Goal: Feedback & Contribution: Leave review/rating

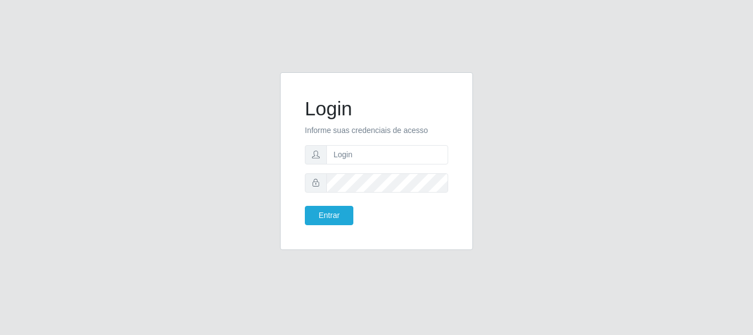
type input "[EMAIL_ADDRESS][DOMAIN_NAME]"
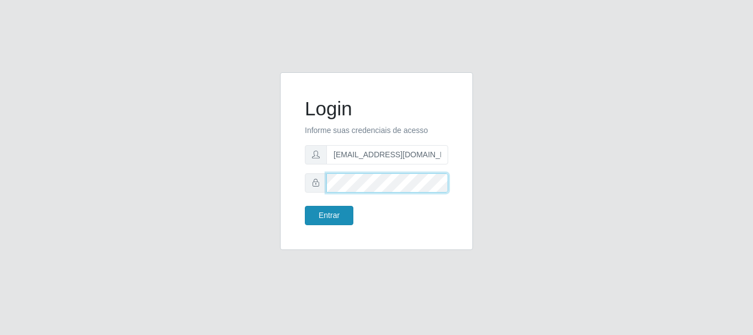
click at [305, 206] on button "Entrar" at bounding box center [329, 215] width 49 height 19
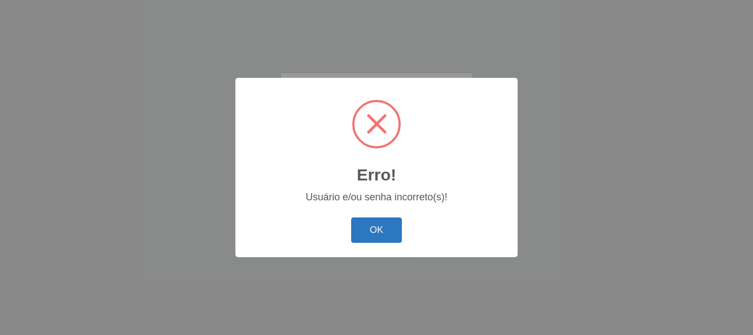
click at [396, 238] on button "OK" at bounding box center [376, 230] width 51 height 26
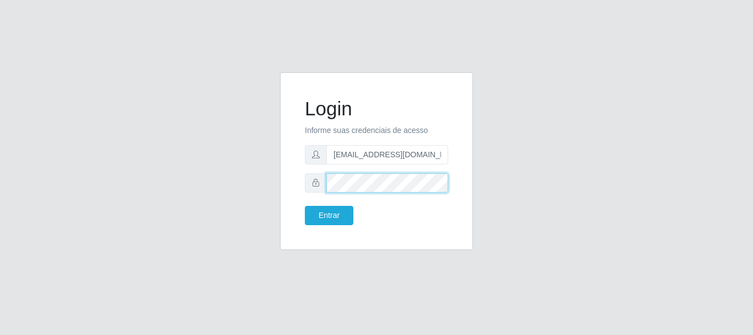
click at [305, 206] on button "Entrar" at bounding box center [329, 215] width 49 height 19
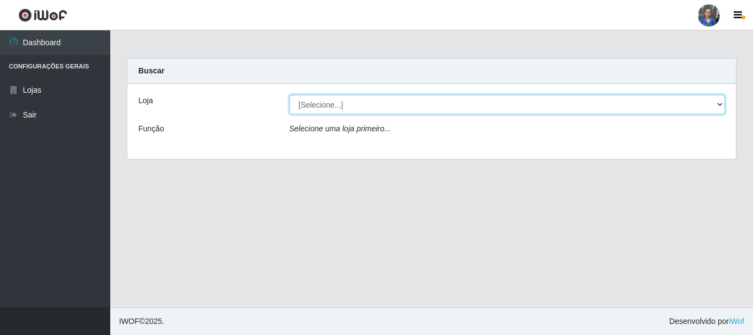
drag, startPoint x: 722, startPoint y: 101, endPoint x: 710, endPoint y: 108, distance: 14.6
click at [722, 101] on select "[Selecione...] SuperFácil Atacado - Rodoviária" at bounding box center [508, 104] width 436 height 19
select select "400"
click at [290, 95] on select "[Selecione...] SuperFácil Atacado - Rodoviária" at bounding box center [508, 104] width 436 height 19
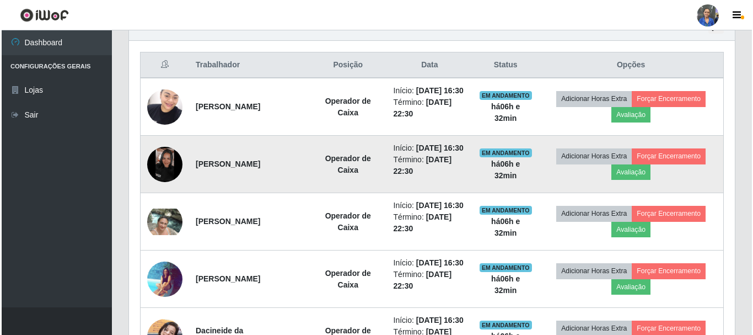
scroll to position [386, 0]
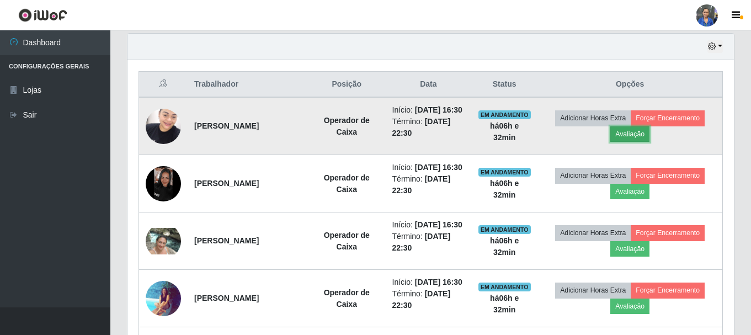
click at [647, 140] on button "Avaliação" at bounding box center [629, 133] width 39 height 15
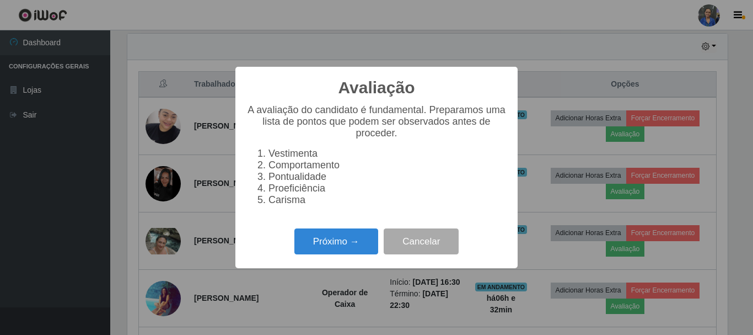
scroll to position [229, 601]
click at [342, 243] on button "Próximo →" at bounding box center [336, 241] width 84 height 26
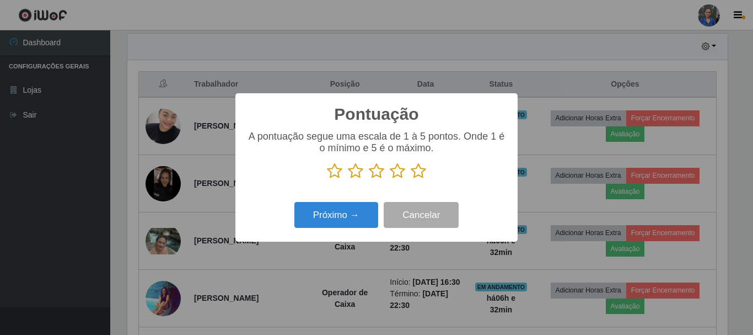
scroll to position [551239, 550867]
click at [419, 169] on icon at bounding box center [418, 171] width 15 height 17
click at [411, 179] on input "radio" at bounding box center [411, 179] width 0 height 0
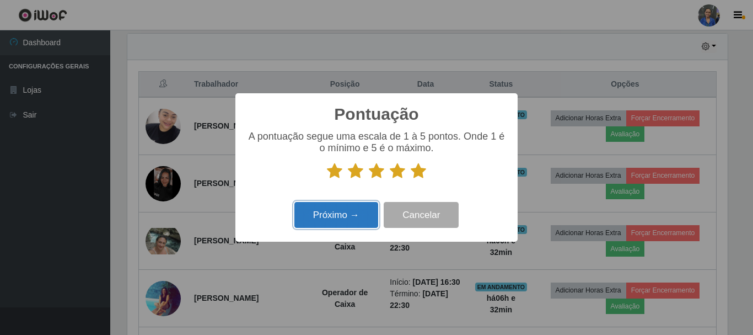
click at [330, 216] on button "Próximo →" at bounding box center [336, 215] width 84 height 26
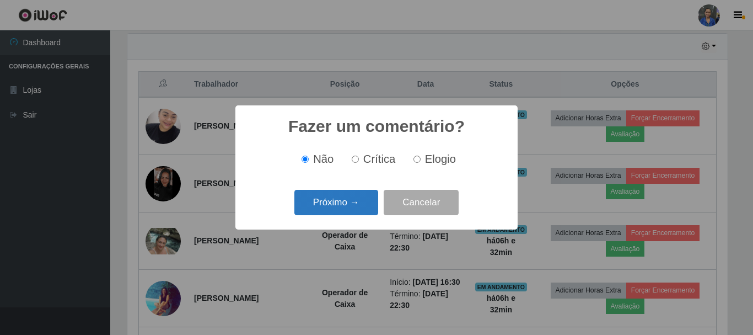
click at [351, 205] on button "Próximo →" at bounding box center [336, 203] width 84 height 26
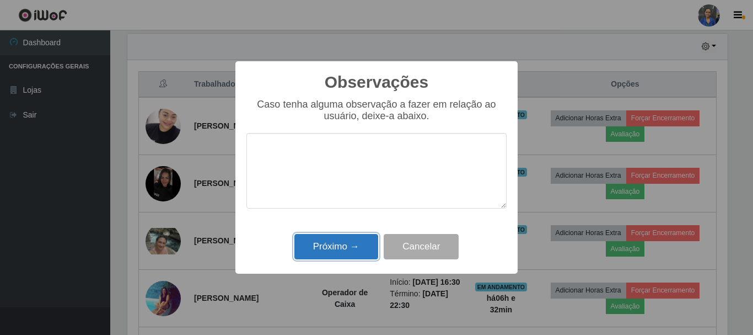
click at [349, 241] on button "Próximo →" at bounding box center [336, 247] width 84 height 26
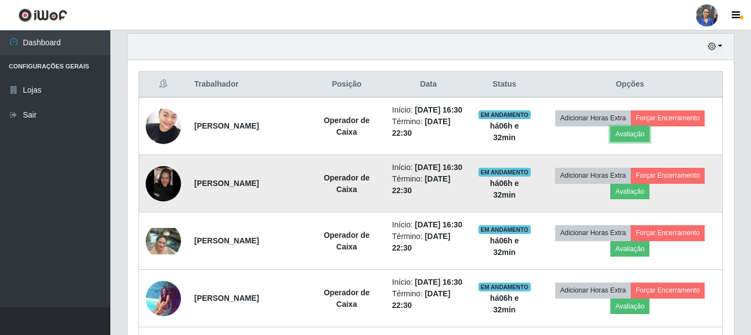
scroll to position [229, 606]
click at [635, 199] on button "Avaliação" at bounding box center [629, 191] width 39 height 15
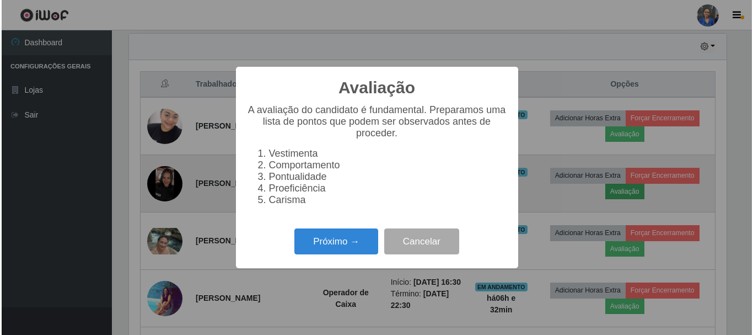
scroll to position [229, 601]
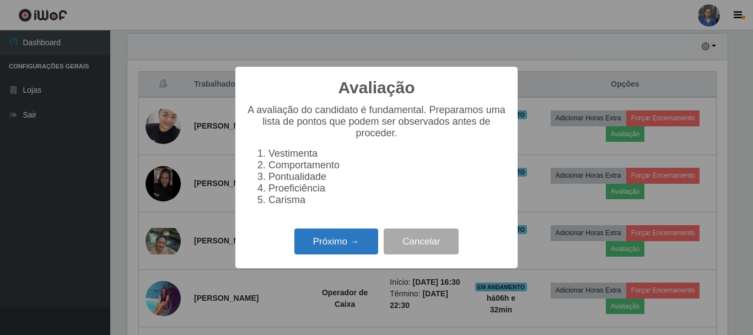
click at [351, 238] on button "Próximo →" at bounding box center [336, 241] width 84 height 26
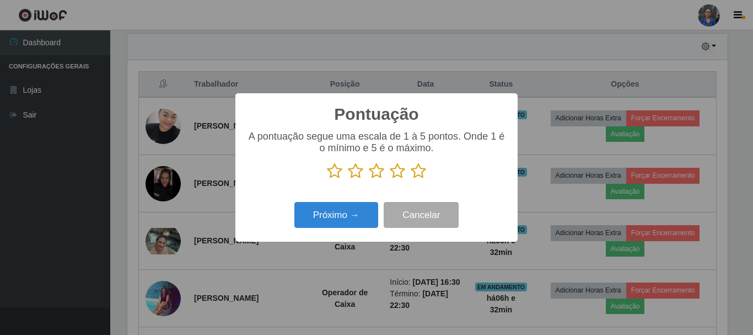
click at [419, 172] on icon at bounding box center [418, 171] width 15 height 17
click at [411, 179] on input "radio" at bounding box center [411, 179] width 0 height 0
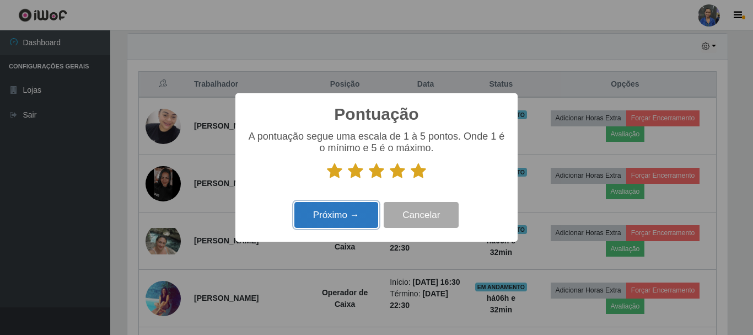
click at [322, 219] on button "Próximo →" at bounding box center [336, 215] width 84 height 26
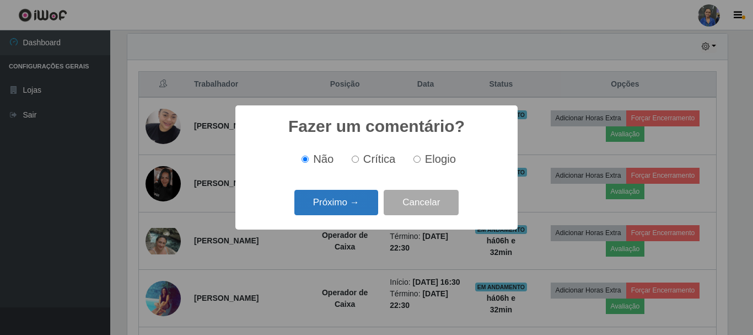
click at [354, 194] on button "Próximo →" at bounding box center [336, 203] width 84 height 26
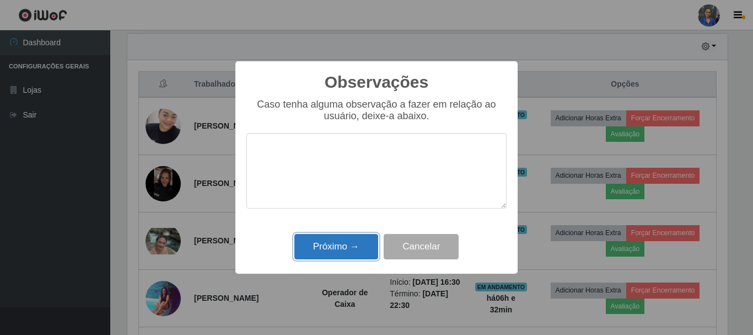
click at [342, 241] on button "Próximo →" at bounding box center [336, 247] width 84 height 26
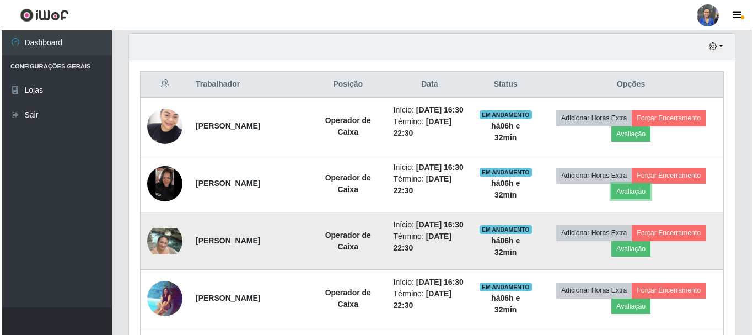
scroll to position [229, 606]
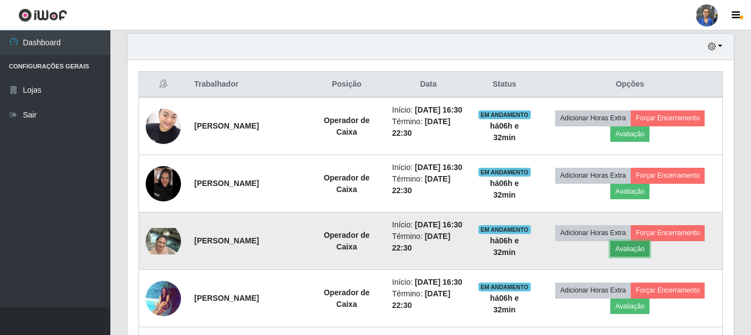
click at [633, 256] on button "Avaliação" at bounding box center [629, 248] width 39 height 15
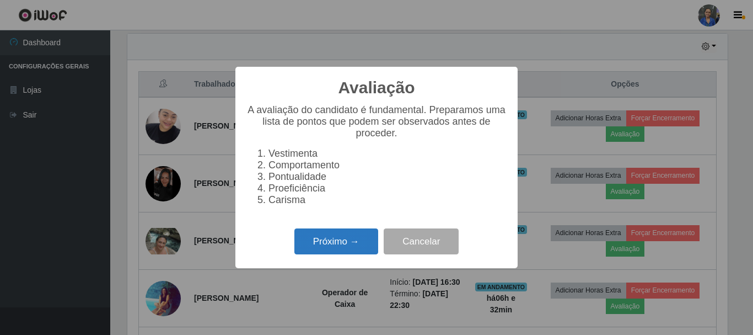
click at [346, 254] on button "Próximo →" at bounding box center [336, 241] width 84 height 26
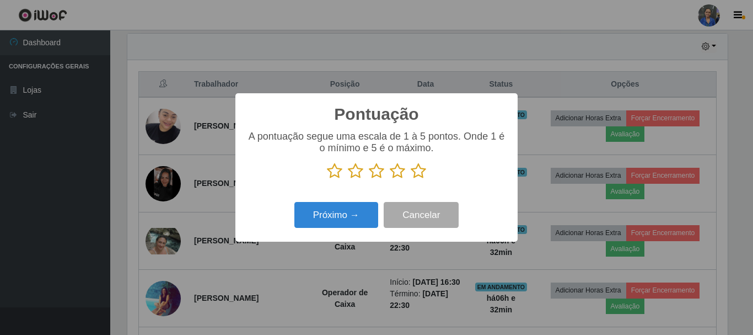
click at [425, 179] on icon at bounding box center [418, 171] width 15 height 17
click at [411, 179] on input "radio" at bounding box center [411, 179] width 0 height 0
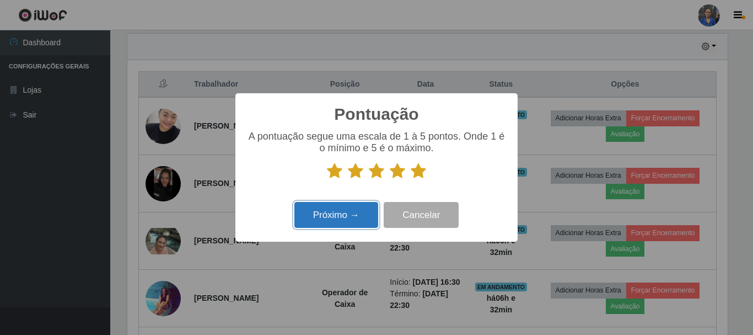
click at [323, 217] on button "Próximo →" at bounding box center [336, 215] width 84 height 26
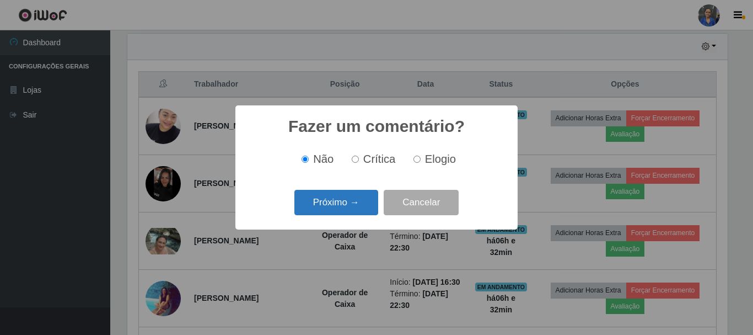
click at [336, 201] on button "Próximo →" at bounding box center [336, 203] width 84 height 26
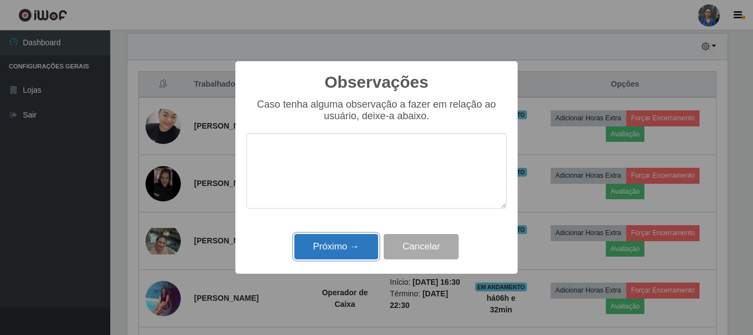
click at [351, 253] on button "Próximo →" at bounding box center [336, 247] width 84 height 26
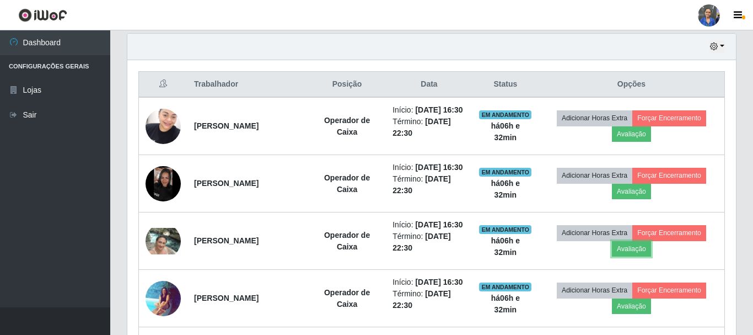
scroll to position [229, 606]
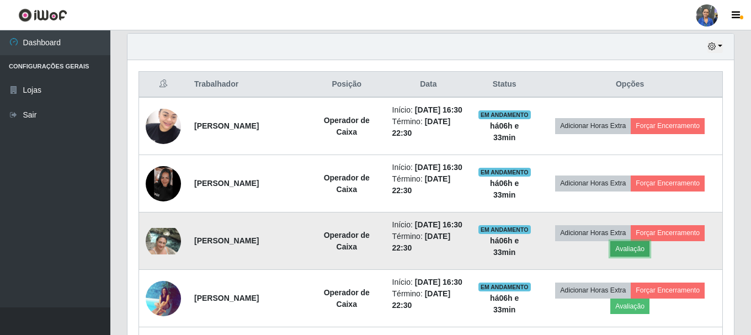
click at [632, 256] on button "Avaliação" at bounding box center [629, 248] width 39 height 15
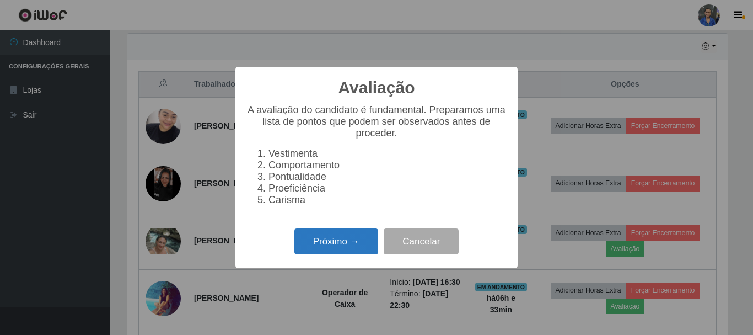
click at [316, 242] on button "Próximo →" at bounding box center [336, 241] width 84 height 26
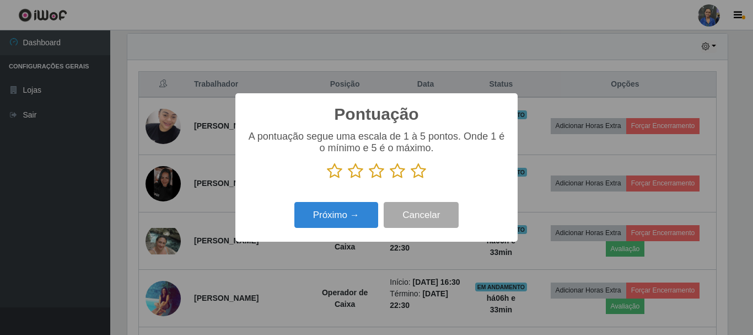
click at [426, 172] on icon at bounding box center [418, 171] width 15 height 17
click at [411, 179] on input "radio" at bounding box center [411, 179] width 0 height 0
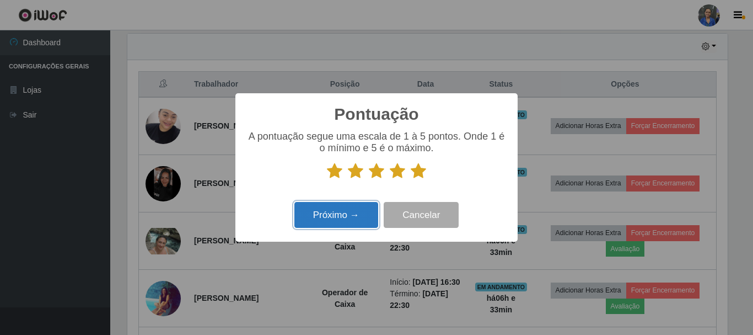
click at [322, 212] on button "Próximo →" at bounding box center [336, 215] width 84 height 26
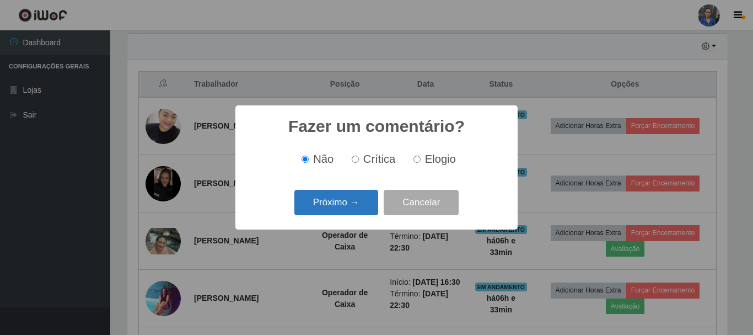
click at [358, 208] on button "Próximo →" at bounding box center [336, 203] width 84 height 26
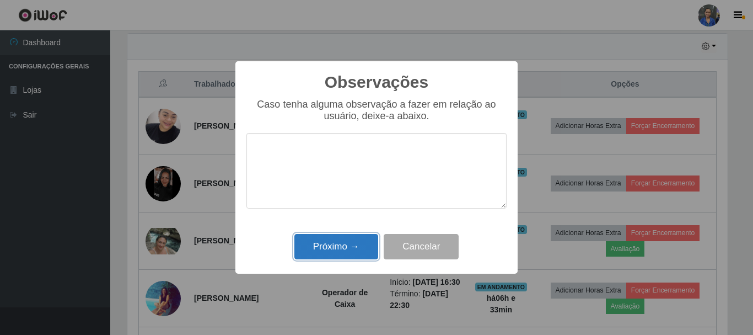
click at [346, 244] on button "Próximo →" at bounding box center [336, 247] width 84 height 26
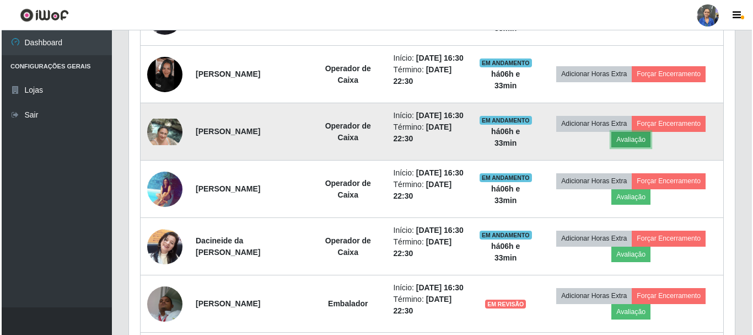
scroll to position [607, 0]
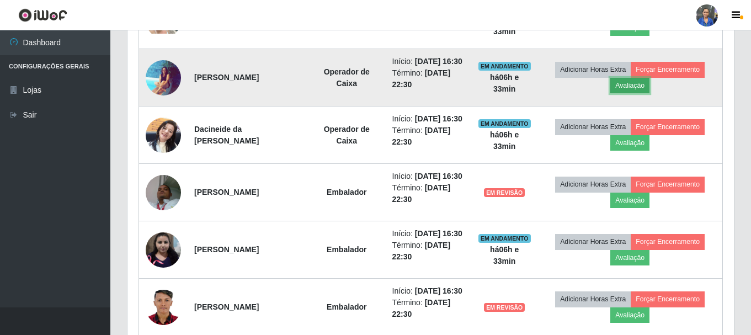
click at [634, 93] on button "Avaliação" at bounding box center [629, 85] width 39 height 15
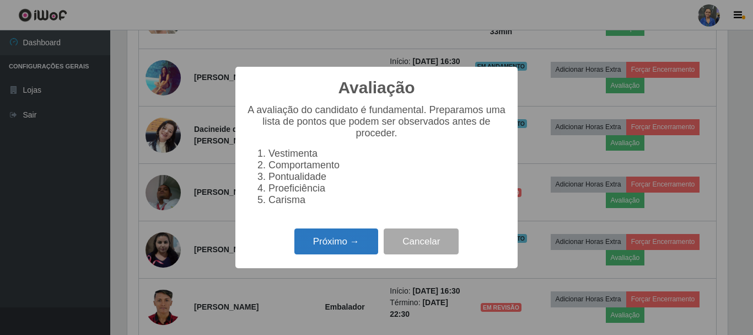
click at [337, 248] on button "Próximo →" at bounding box center [336, 241] width 84 height 26
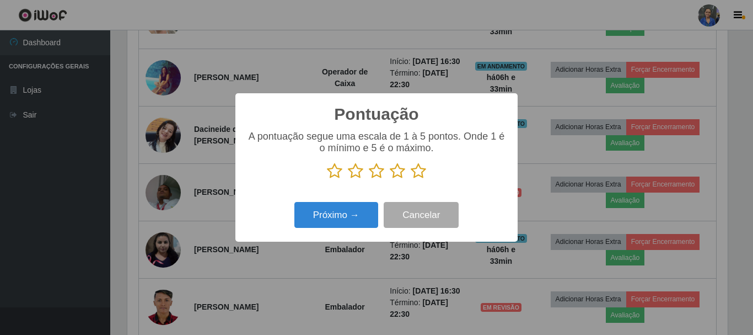
click at [416, 168] on icon at bounding box center [418, 171] width 15 height 17
click at [411, 179] on input "radio" at bounding box center [411, 179] width 0 height 0
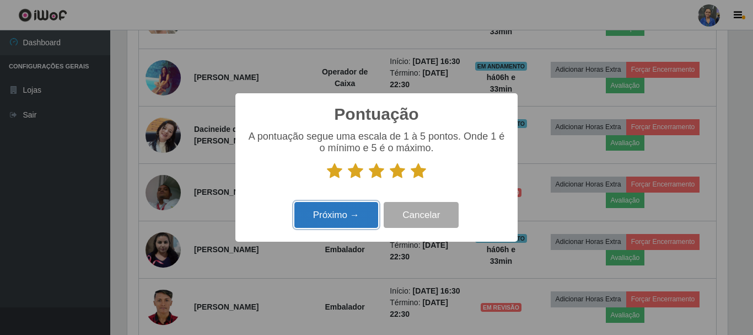
click at [319, 224] on button "Próximo →" at bounding box center [336, 215] width 84 height 26
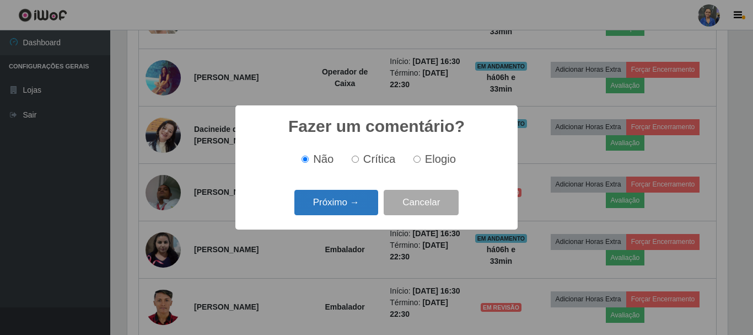
click at [356, 200] on button "Próximo →" at bounding box center [336, 203] width 84 height 26
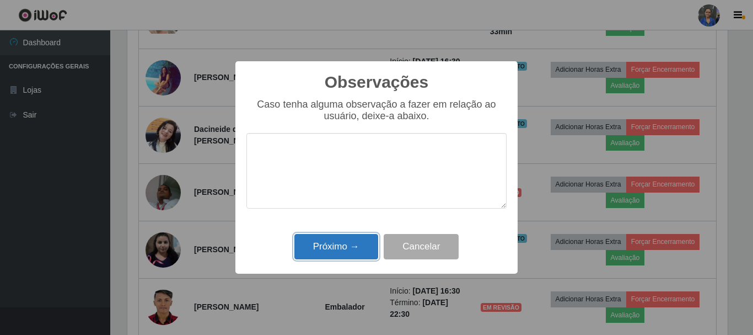
click at [349, 240] on button "Próximo →" at bounding box center [336, 247] width 84 height 26
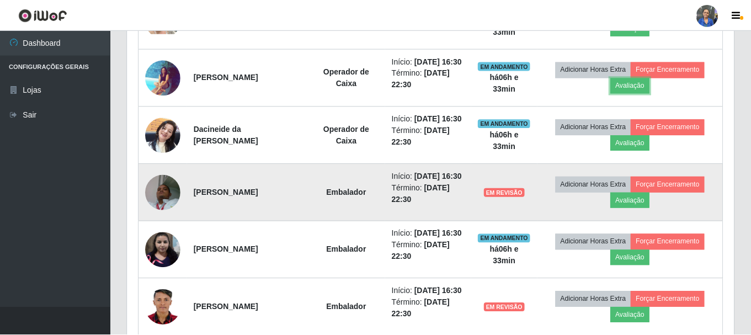
scroll to position [0, 0]
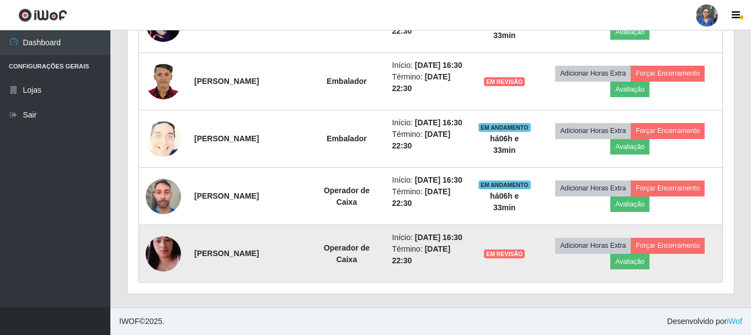
click at [637, 264] on td "Adicionar Horas Extra Forçar Encerramento Avaliação" at bounding box center [629, 253] width 185 height 57
click at [638, 257] on button "Avaliação" at bounding box center [629, 261] width 39 height 15
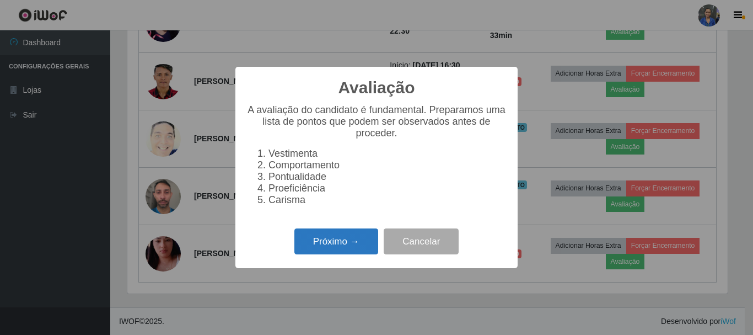
click at [356, 251] on button "Próximo →" at bounding box center [336, 241] width 84 height 26
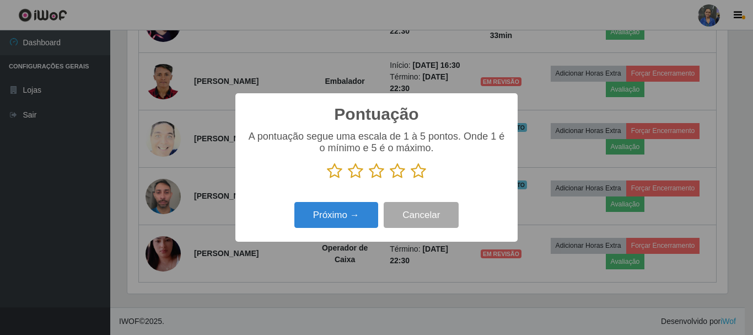
click at [420, 169] on icon at bounding box center [418, 171] width 15 height 17
click at [411, 179] on input "radio" at bounding box center [411, 179] width 0 height 0
click at [324, 229] on div "Próximo → Cancelar" at bounding box center [377, 214] width 260 height 31
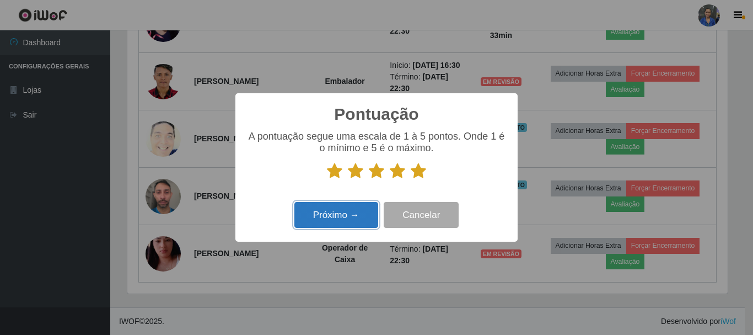
click at [333, 223] on button "Próximo →" at bounding box center [336, 215] width 84 height 26
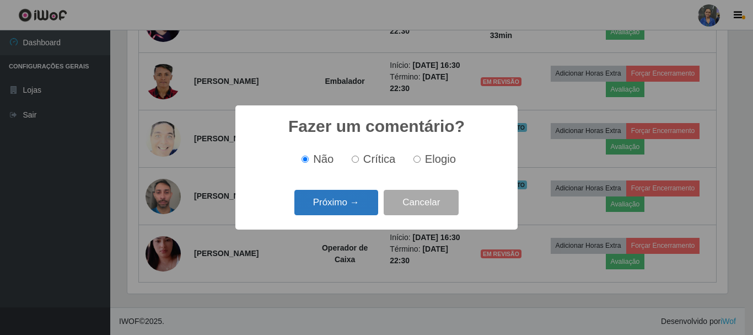
click at [351, 205] on button "Próximo →" at bounding box center [336, 203] width 84 height 26
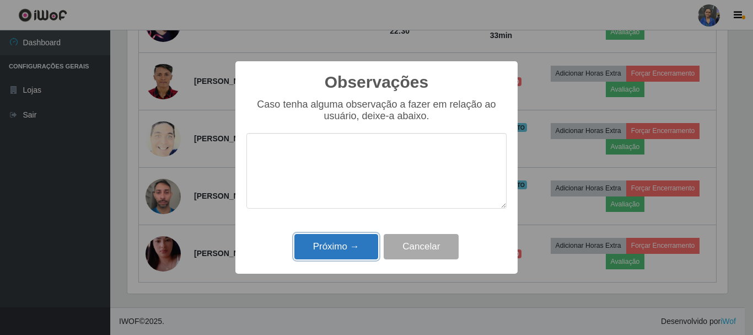
click at [326, 241] on button "Próximo →" at bounding box center [336, 247] width 84 height 26
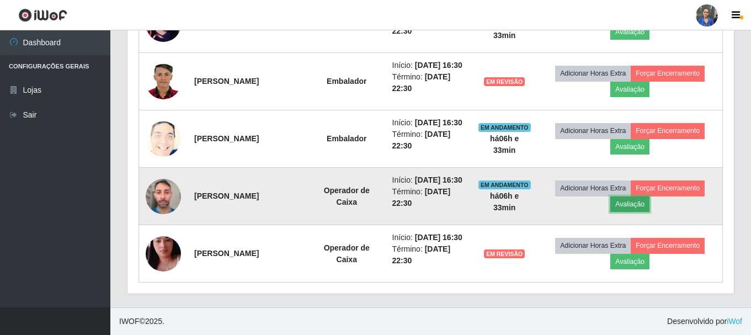
click at [624, 196] on button "Avaliação" at bounding box center [629, 203] width 39 height 15
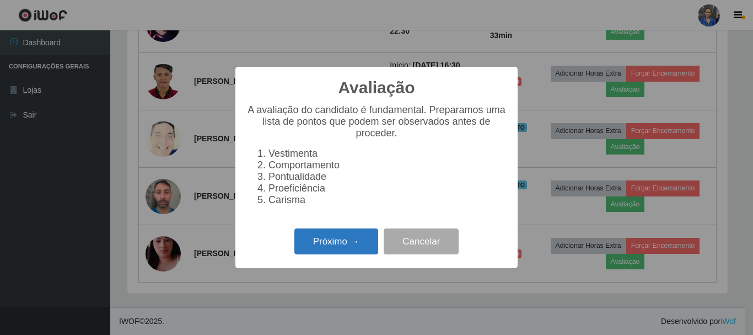
click at [325, 239] on button "Próximo →" at bounding box center [336, 241] width 84 height 26
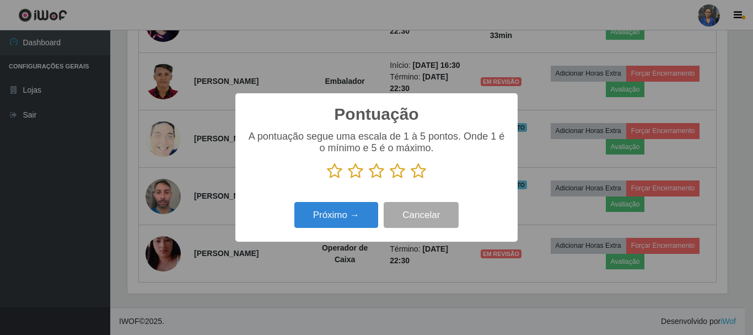
click at [417, 169] on icon at bounding box center [418, 171] width 15 height 17
click at [411, 179] on input "radio" at bounding box center [411, 179] width 0 height 0
click at [244, 223] on div "Pontuação × A pontuação segue uma escala de 1 à 5 pontos. Onde 1 é o mínimo e 5…" at bounding box center [376, 167] width 282 height 148
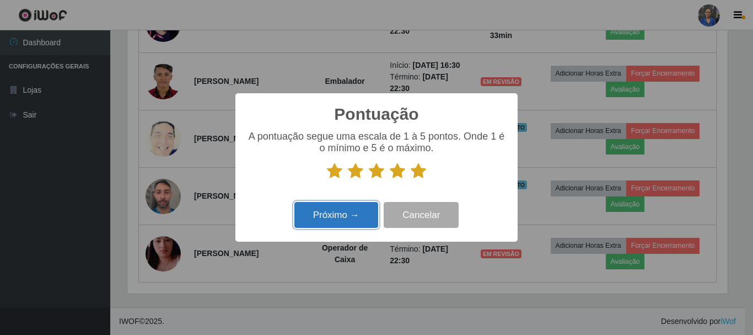
click at [323, 208] on button "Próximo →" at bounding box center [336, 215] width 84 height 26
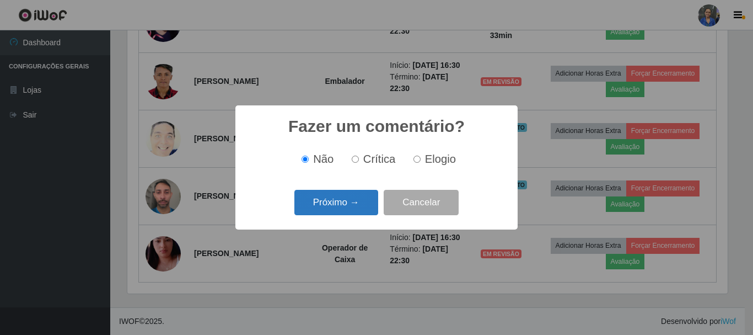
click at [343, 208] on button "Próximo →" at bounding box center [336, 203] width 84 height 26
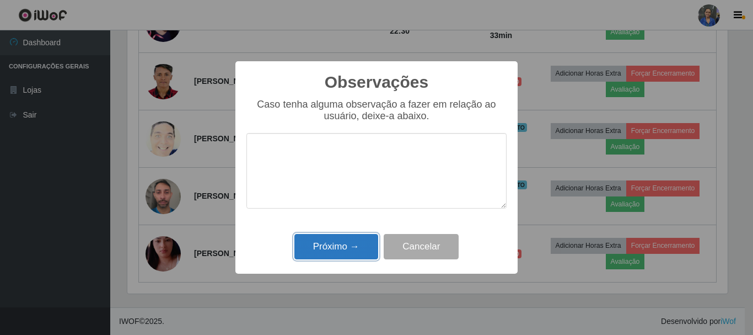
click at [335, 240] on button "Próximo →" at bounding box center [336, 247] width 84 height 26
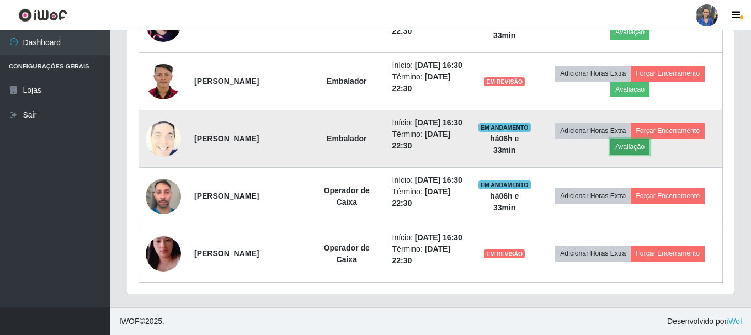
click at [646, 139] on button "Avaliação" at bounding box center [629, 146] width 39 height 15
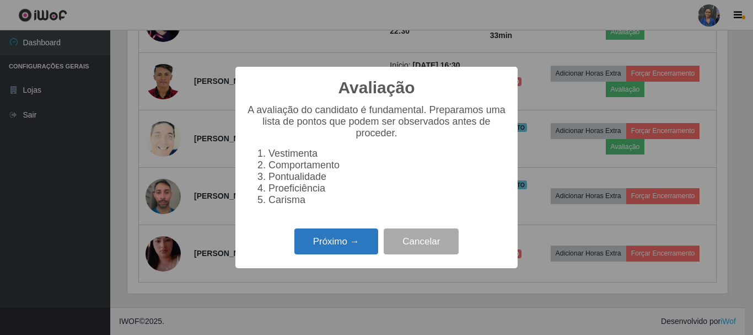
click at [348, 242] on button "Próximo →" at bounding box center [336, 241] width 84 height 26
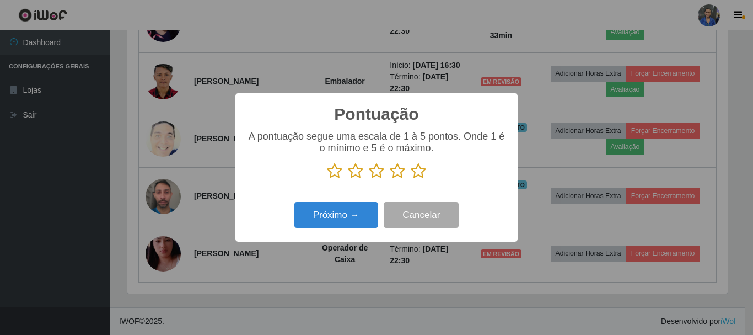
click at [418, 173] on icon at bounding box center [418, 171] width 15 height 17
click at [411, 179] on input "radio" at bounding box center [411, 179] width 0 height 0
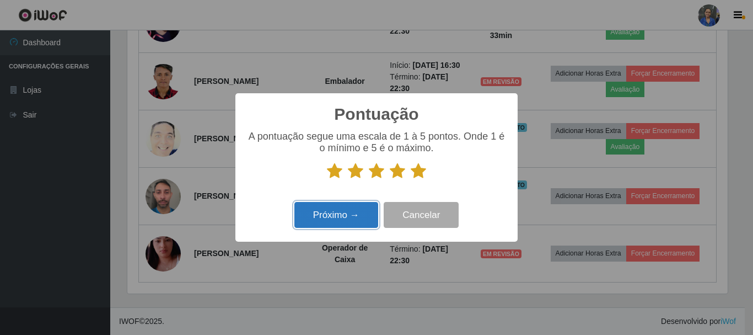
click at [333, 213] on button "Próximo →" at bounding box center [336, 215] width 84 height 26
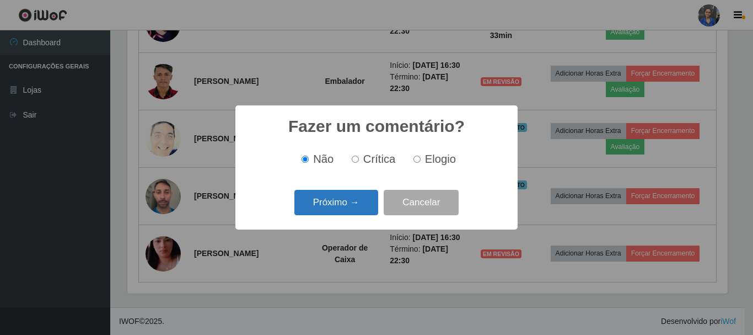
click at [344, 200] on button "Próximo →" at bounding box center [336, 203] width 84 height 26
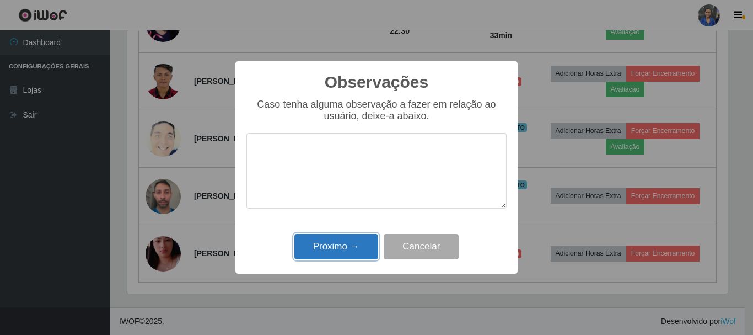
click at [345, 237] on button "Próximo →" at bounding box center [336, 247] width 84 height 26
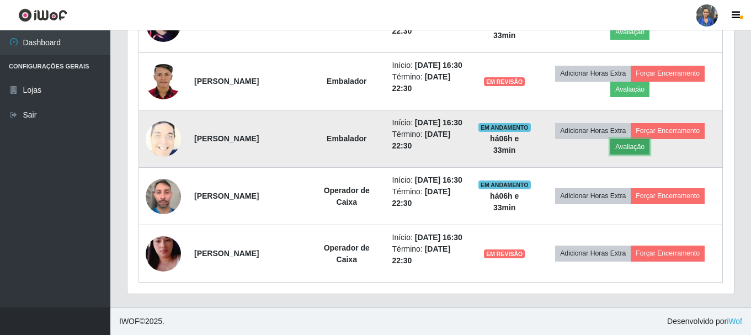
click at [631, 154] on button "Avaliação" at bounding box center [629, 146] width 39 height 15
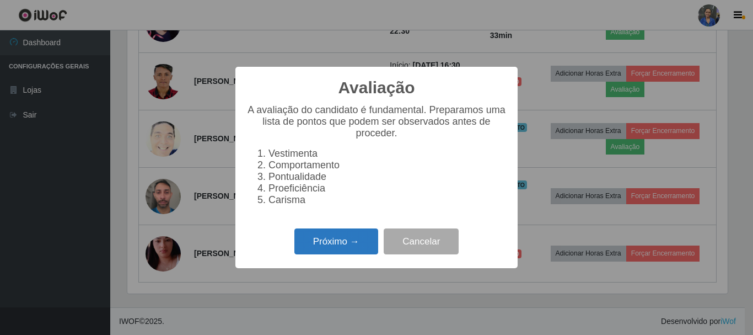
click at [338, 254] on button "Próximo →" at bounding box center [336, 241] width 84 height 26
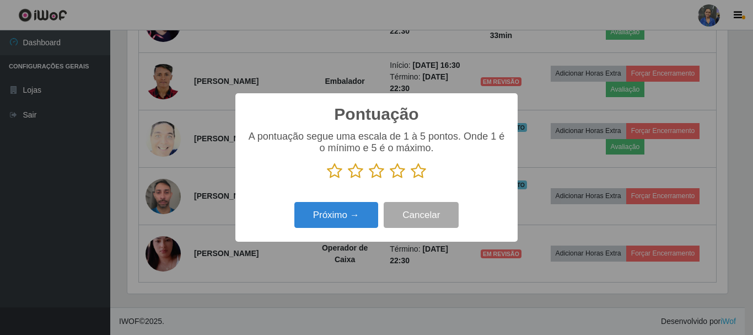
click at [420, 175] on icon at bounding box center [418, 171] width 15 height 17
click at [411, 179] on input "radio" at bounding box center [411, 179] width 0 height 0
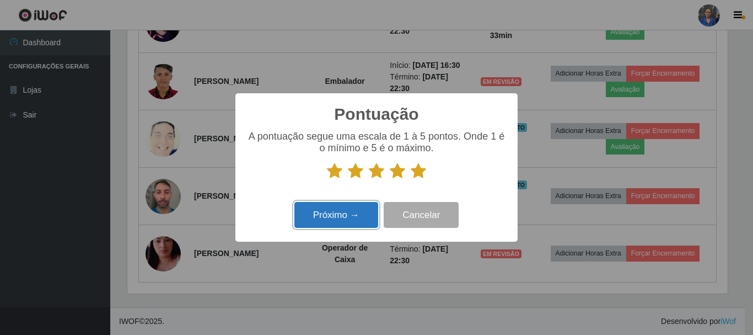
click at [327, 219] on button "Próximo →" at bounding box center [336, 215] width 84 height 26
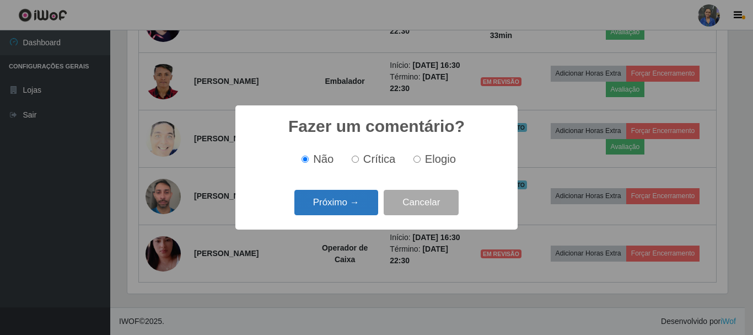
click at [337, 195] on button "Próximo →" at bounding box center [336, 203] width 84 height 26
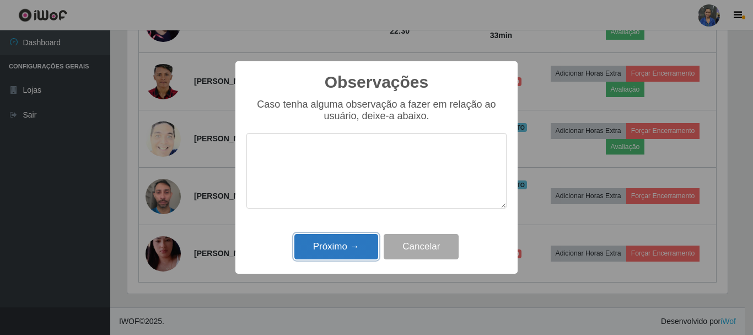
click at [347, 243] on button "Próximo →" at bounding box center [336, 247] width 84 height 26
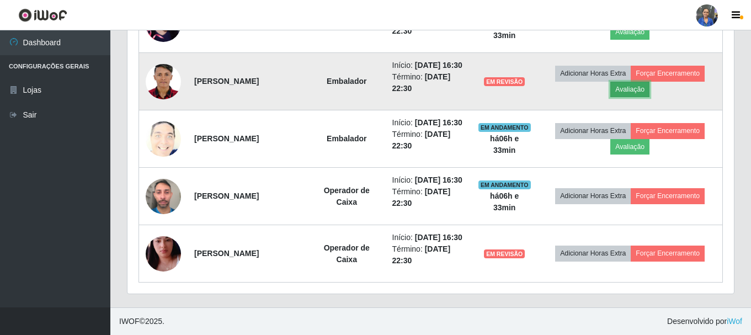
click at [629, 97] on button "Avaliação" at bounding box center [629, 89] width 39 height 15
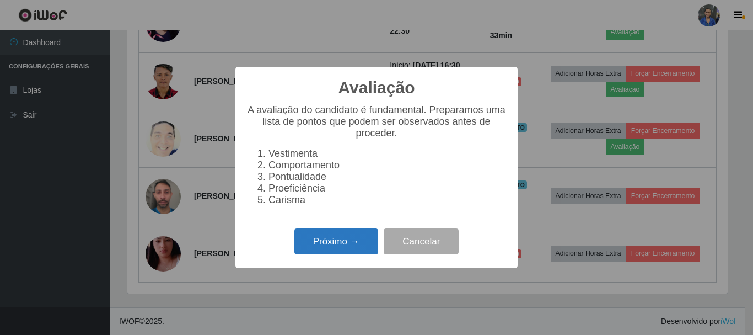
click at [353, 247] on button "Próximo →" at bounding box center [336, 241] width 84 height 26
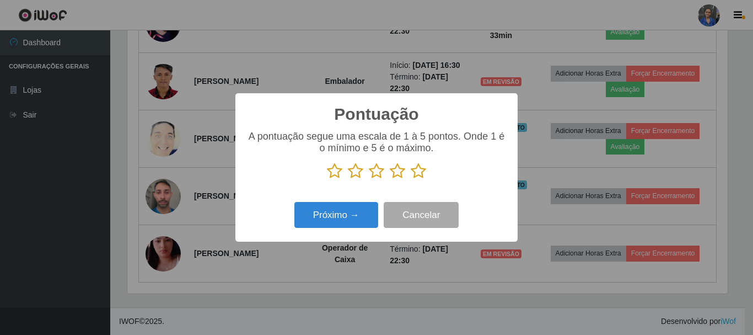
click at [421, 170] on icon at bounding box center [418, 171] width 15 height 17
click at [411, 179] on input "radio" at bounding box center [411, 179] width 0 height 0
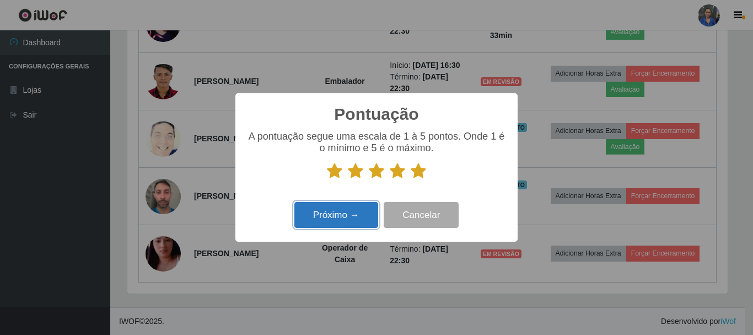
click at [331, 211] on button "Próximo →" at bounding box center [336, 215] width 84 height 26
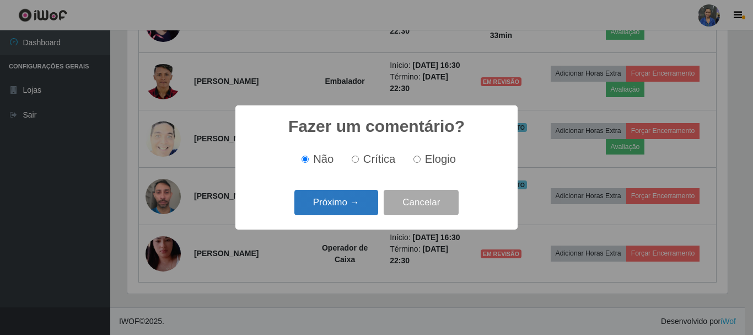
click at [333, 212] on button "Próximo →" at bounding box center [336, 203] width 84 height 26
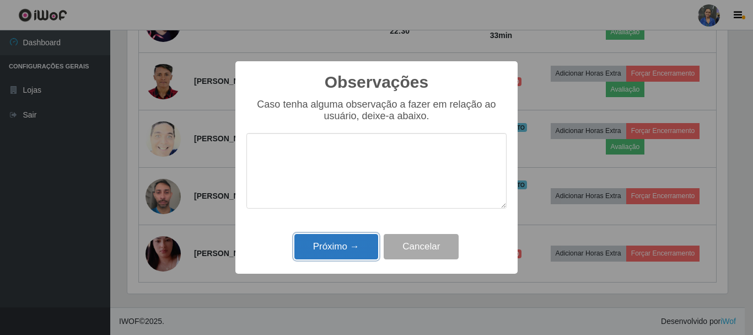
click at [329, 243] on button "Próximo →" at bounding box center [336, 247] width 84 height 26
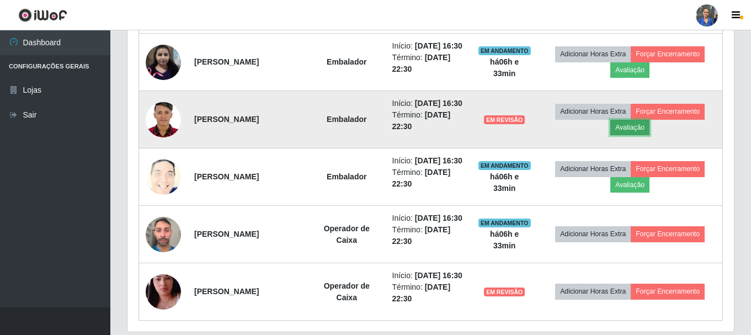
click at [633, 135] on button "Avaliação" at bounding box center [629, 127] width 39 height 15
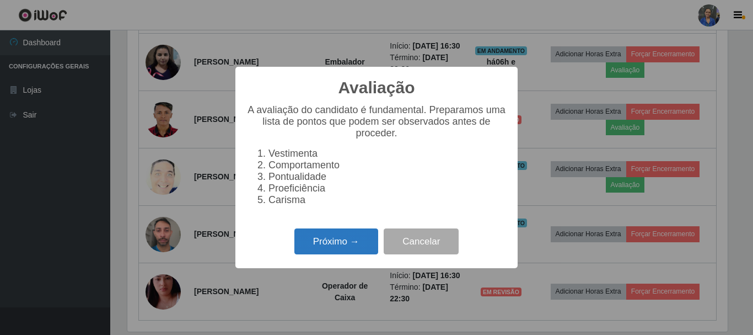
click at [342, 241] on button "Próximo →" at bounding box center [336, 241] width 84 height 26
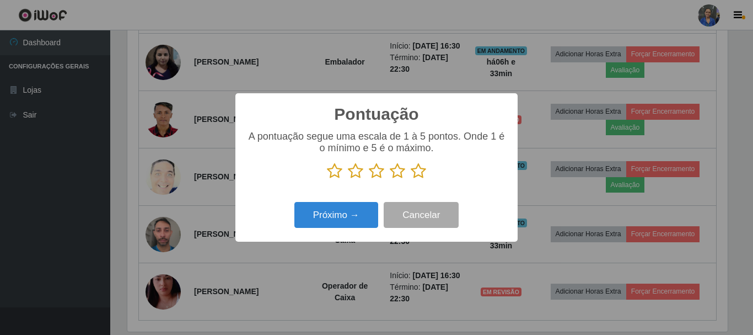
click at [417, 173] on icon at bounding box center [418, 171] width 15 height 17
click at [411, 179] on input "radio" at bounding box center [411, 179] width 0 height 0
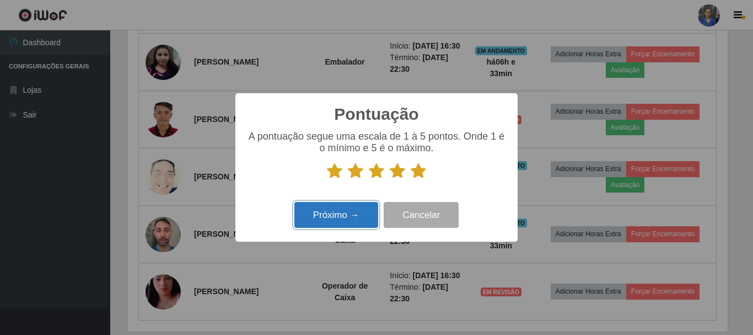
click at [329, 216] on button "Próximo →" at bounding box center [336, 215] width 84 height 26
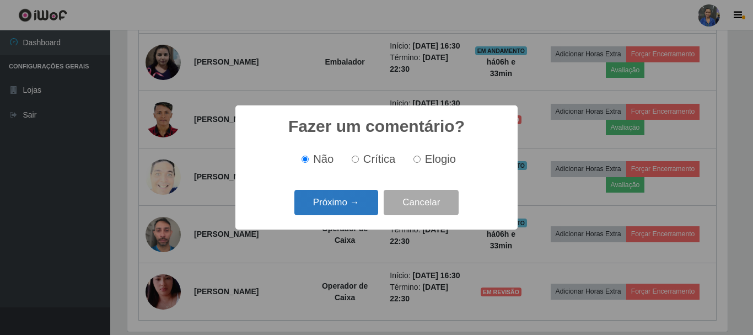
click at [337, 209] on button "Próximo →" at bounding box center [336, 203] width 84 height 26
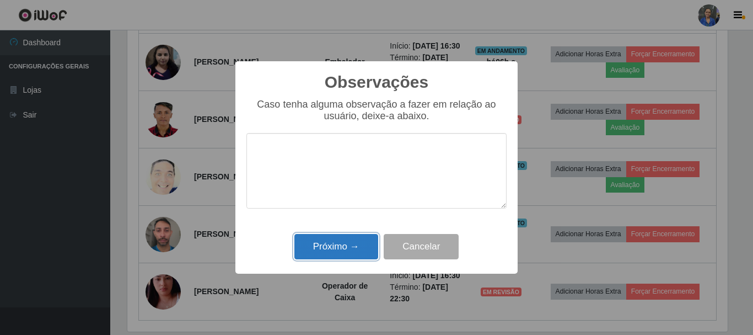
click at [312, 248] on button "Próximo →" at bounding box center [336, 247] width 84 height 26
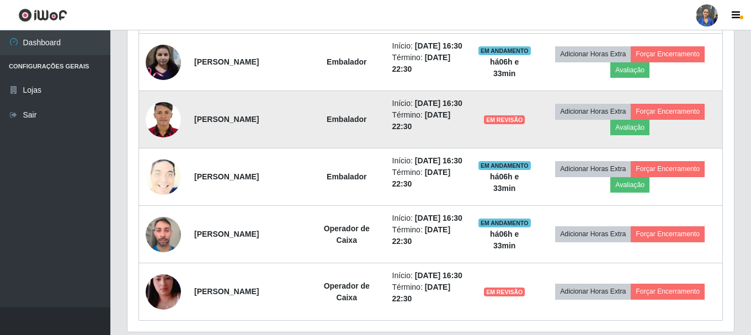
click at [163, 144] on img at bounding box center [163, 120] width 35 height 50
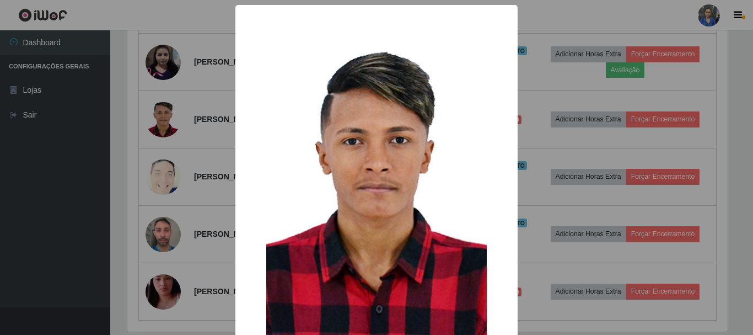
click at [565, 22] on div "× OK Cancel" at bounding box center [376, 167] width 753 height 335
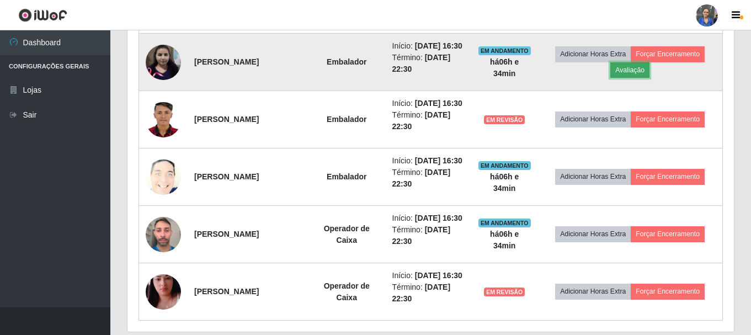
click at [637, 78] on button "Avaliação" at bounding box center [629, 69] width 39 height 15
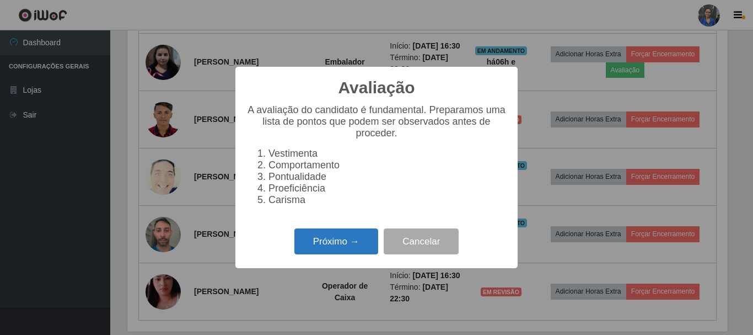
click at [325, 249] on button "Próximo →" at bounding box center [336, 241] width 84 height 26
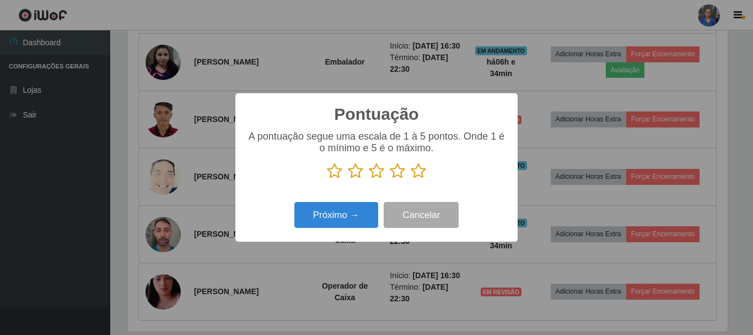
click at [411, 172] on icon at bounding box center [418, 171] width 15 height 17
click at [411, 179] on input "radio" at bounding box center [411, 179] width 0 height 0
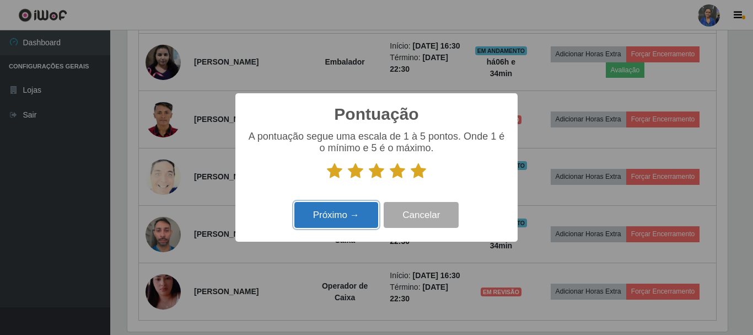
click at [319, 226] on button "Próximo →" at bounding box center [336, 215] width 84 height 26
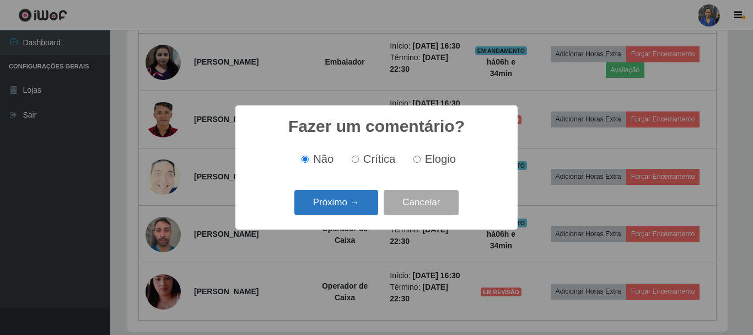
click at [338, 193] on button "Próximo →" at bounding box center [336, 203] width 84 height 26
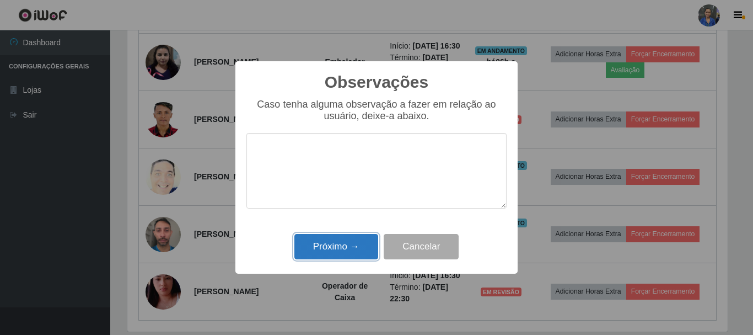
click at [322, 237] on button "Próximo →" at bounding box center [336, 247] width 84 height 26
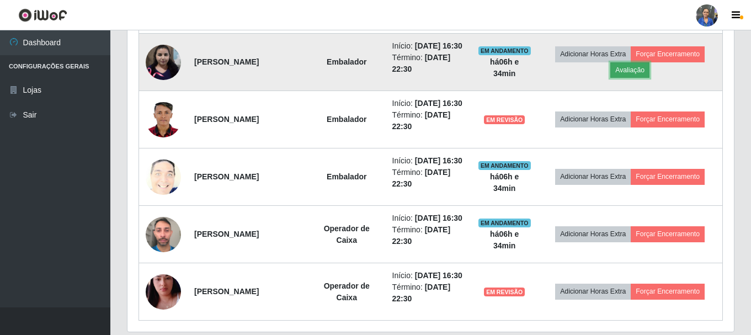
click at [642, 78] on button "Avaliação" at bounding box center [629, 69] width 39 height 15
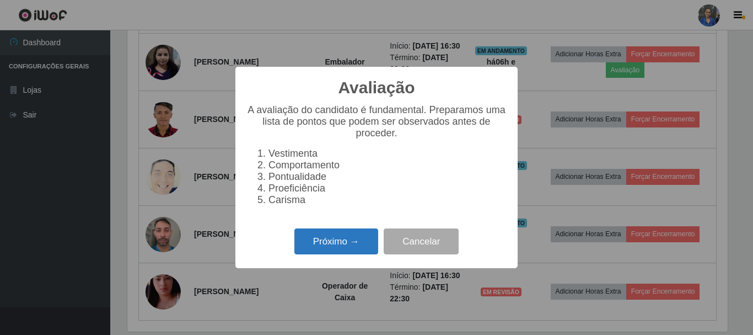
click at [329, 254] on button "Próximo →" at bounding box center [336, 241] width 84 height 26
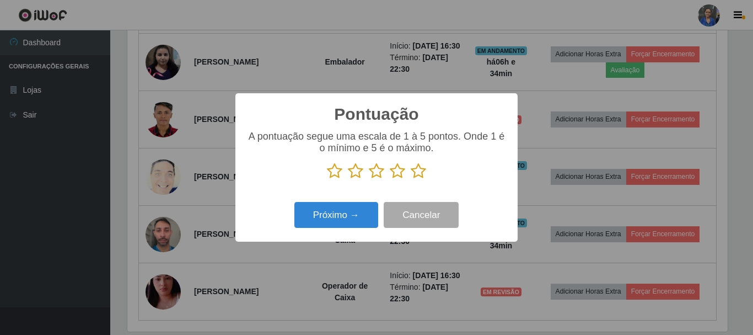
click at [424, 173] on icon at bounding box center [418, 171] width 15 height 17
click at [411, 179] on input "radio" at bounding box center [411, 179] width 0 height 0
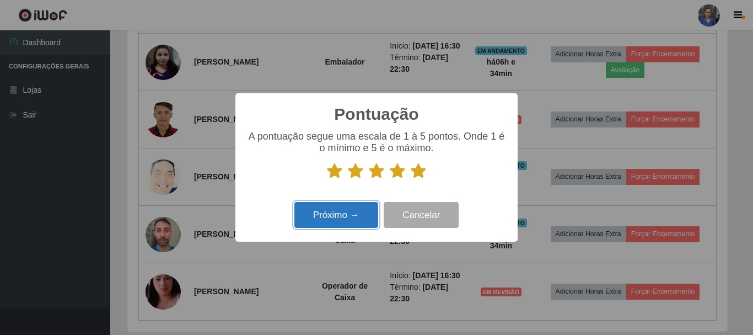
click at [339, 225] on button "Próximo →" at bounding box center [336, 215] width 84 height 26
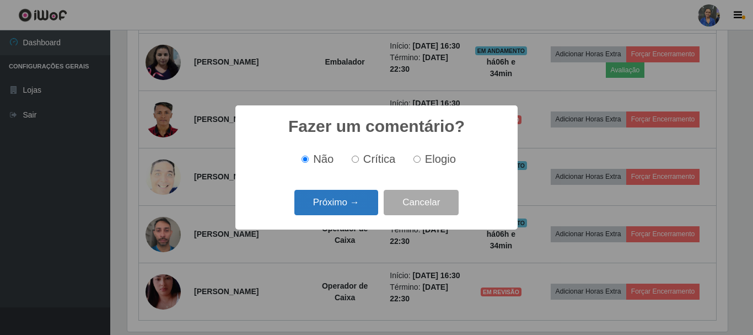
click at [345, 207] on button "Próximo →" at bounding box center [336, 203] width 84 height 26
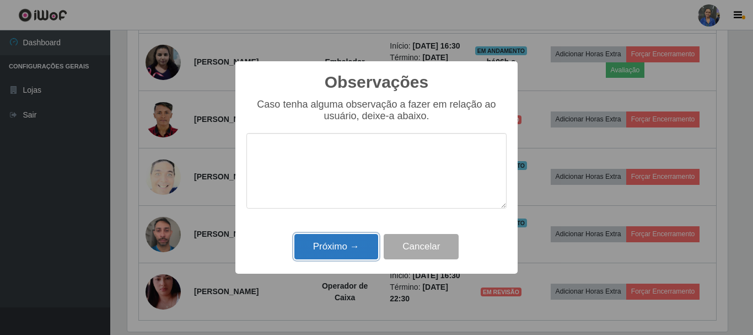
click at [345, 242] on button "Próximo →" at bounding box center [336, 247] width 84 height 26
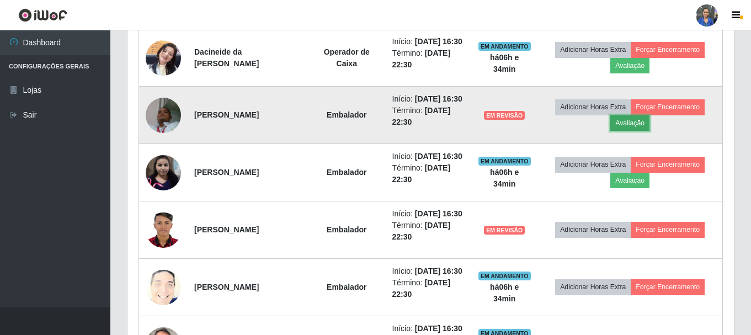
click at [621, 131] on button "Avaliação" at bounding box center [629, 122] width 39 height 15
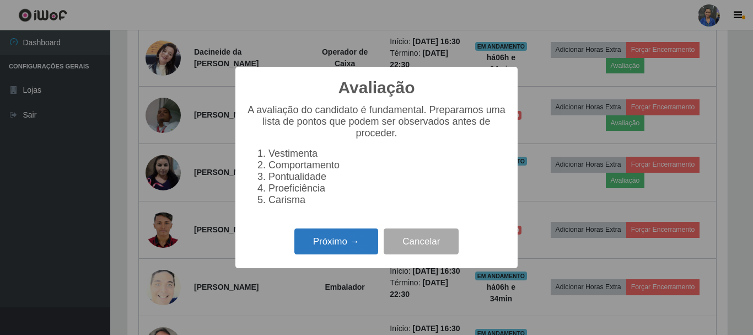
click at [348, 248] on button "Próximo →" at bounding box center [336, 241] width 84 height 26
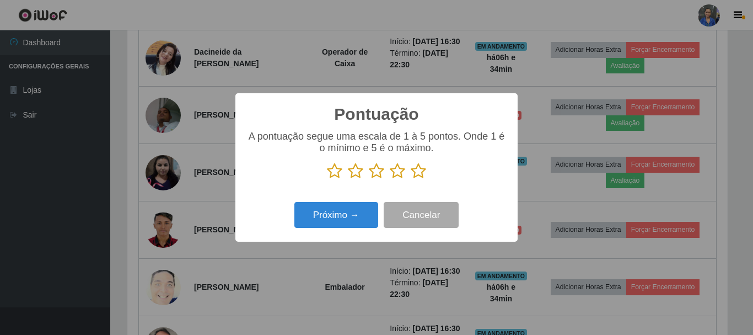
click at [423, 164] on icon at bounding box center [418, 171] width 15 height 17
click at [411, 179] on input "radio" at bounding box center [411, 179] width 0 height 0
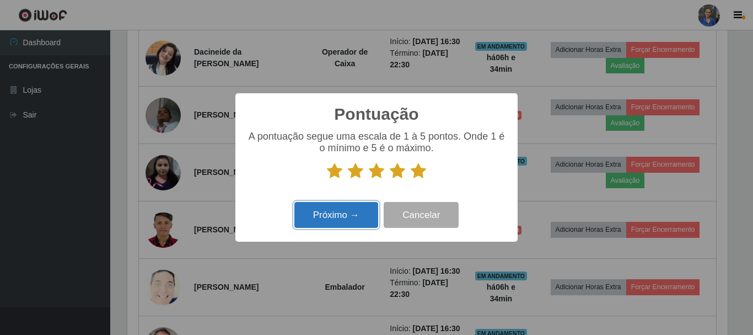
click at [358, 207] on button "Próximo →" at bounding box center [336, 215] width 84 height 26
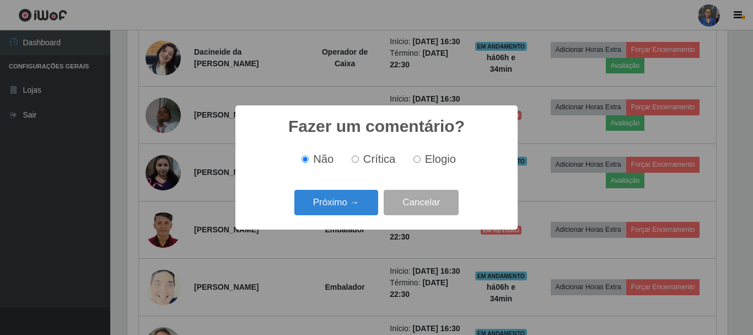
click at [328, 189] on div "Próximo → Cancelar" at bounding box center [377, 201] width 260 height 31
click at [331, 199] on button "Próximo →" at bounding box center [336, 203] width 84 height 26
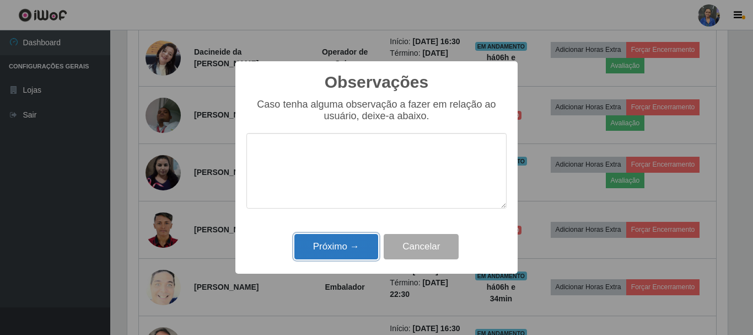
click at [334, 235] on button "Próximo →" at bounding box center [336, 247] width 84 height 26
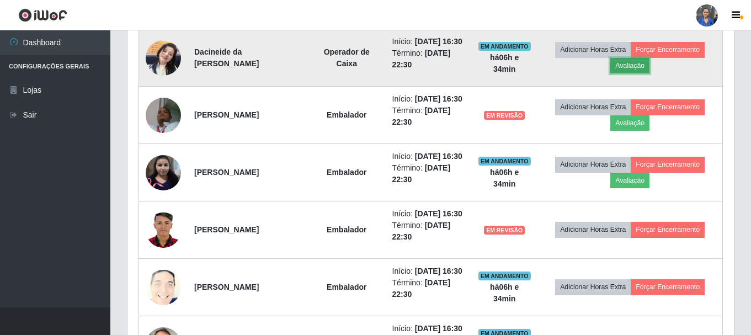
click at [620, 73] on button "Avaliação" at bounding box center [629, 65] width 39 height 15
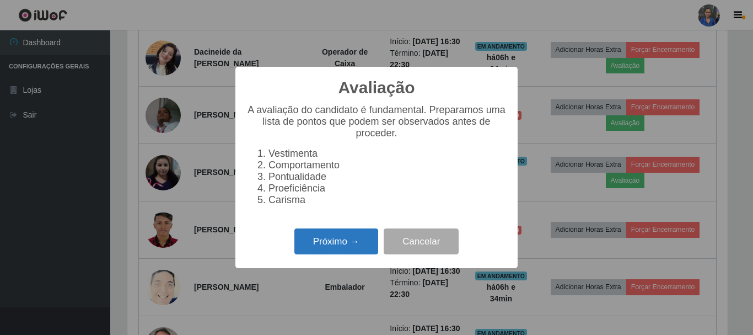
click at [334, 249] on button "Próximo →" at bounding box center [336, 241] width 84 height 26
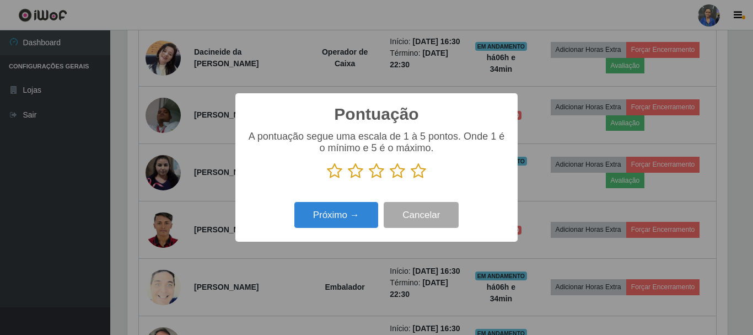
click at [421, 169] on icon at bounding box center [418, 171] width 15 height 17
click at [411, 179] on input "radio" at bounding box center [411, 179] width 0 height 0
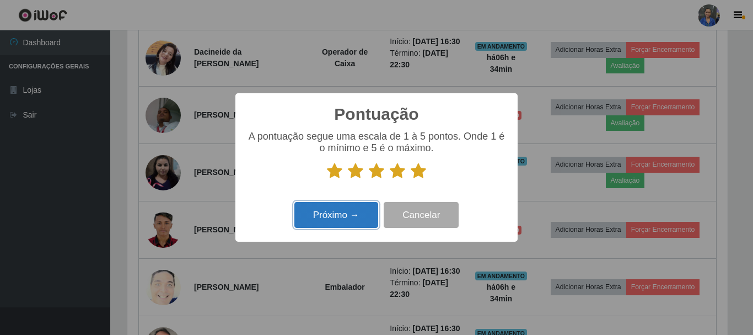
click at [351, 211] on button "Próximo →" at bounding box center [336, 215] width 84 height 26
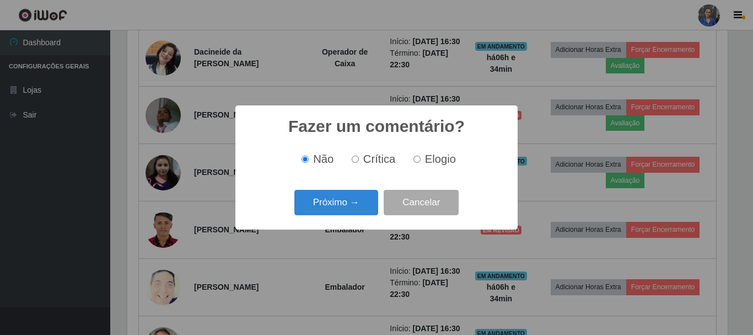
click at [351, 211] on button "Próximo →" at bounding box center [336, 203] width 84 height 26
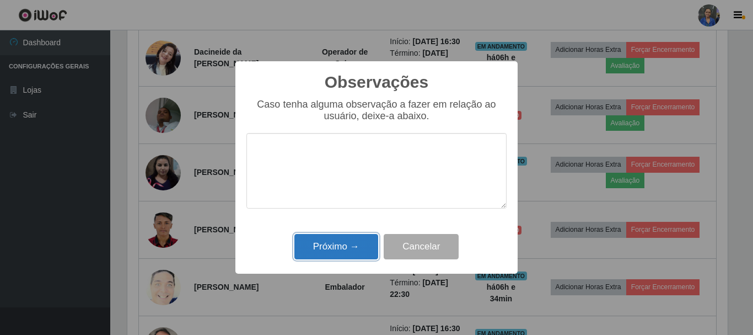
click at [313, 243] on button "Próximo →" at bounding box center [336, 247] width 84 height 26
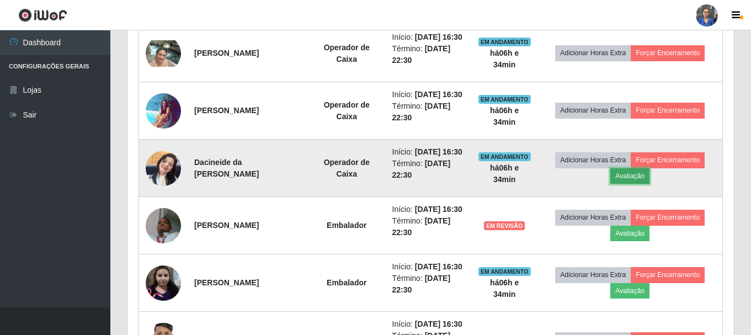
click at [620, 184] on button "Avaliação" at bounding box center [629, 175] width 39 height 15
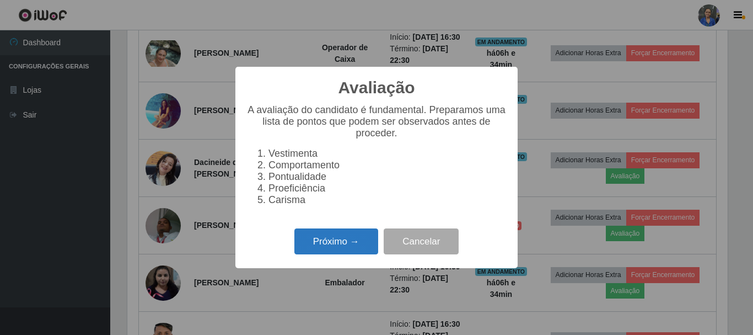
click at [361, 254] on button "Próximo →" at bounding box center [336, 241] width 84 height 26
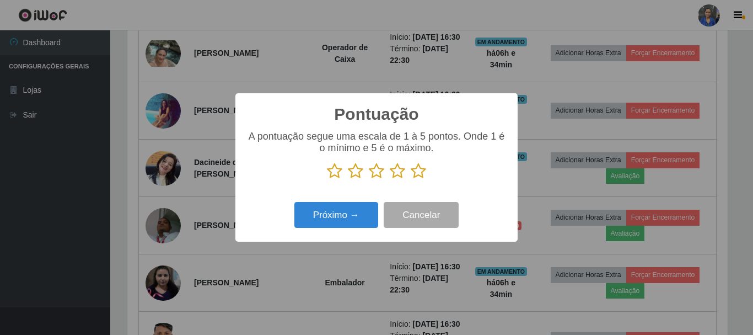
click at [360, 200] on div "Próximo → Cancelar" at bounding box center [377, 214] width 260 height 31
click at [403, 173] on icon at bounding box center [397, 171] width 15 height 17
click at [390, 179] on input "radio" at bounding box center [390, 179] width 0 height 0
click at [416, 175] on icon at bounding box center [418, 171] width 15 height 17
click at [411, 179] on input "radio" at bounding box center [411, 179] width 0 height 0
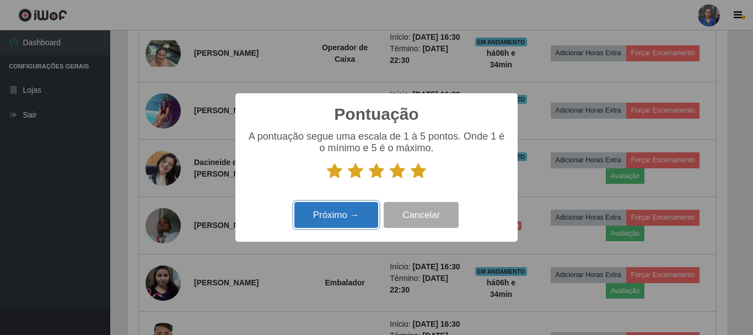
click at [371, 222] on button "Próximo →" at bounding box center [336, 215] width 84 height 26
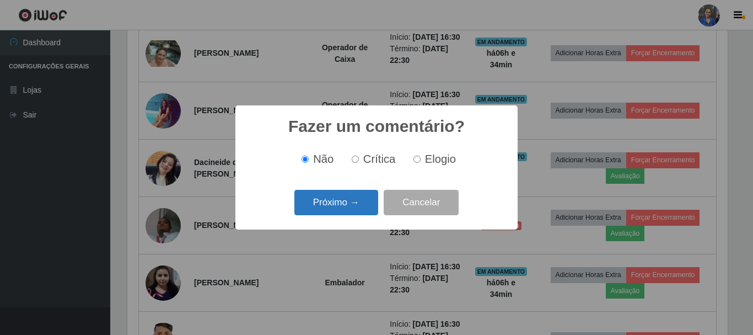
click at [360, 207] on button "Próximo →" at bounding box center [336, 203] width 84 height 26
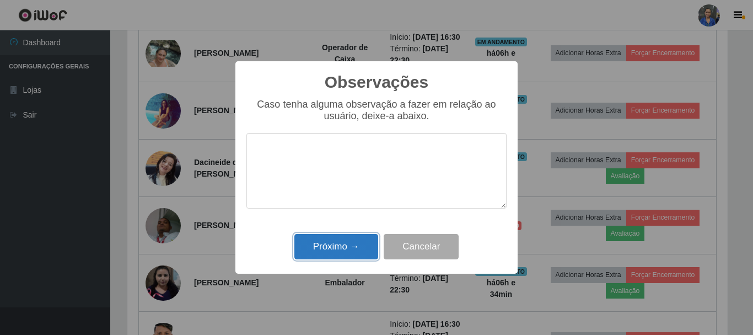
click at [350, 252] on button "Próximo →" at bounding box center [336, 247] width 84 height 26
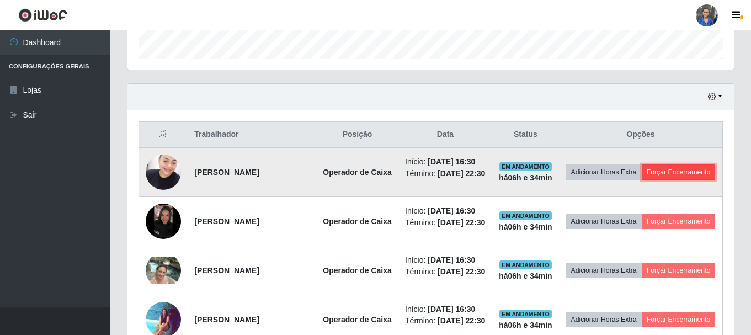
click at [641, 180] on button "Forçar Encerramento" at bounding box center [678, 171] width 74 height 15
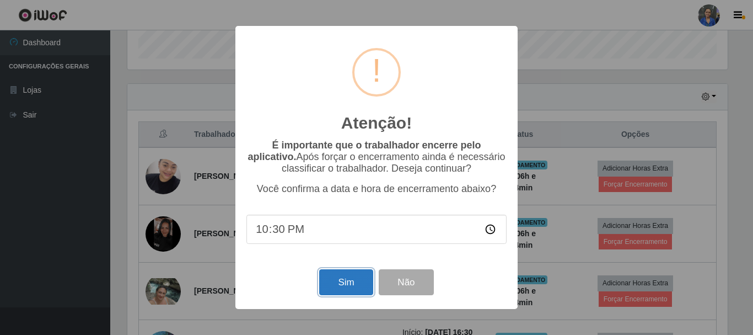
click at [348, 291] on button "Sim" at bounding box center [345, 282] width 53 height 26
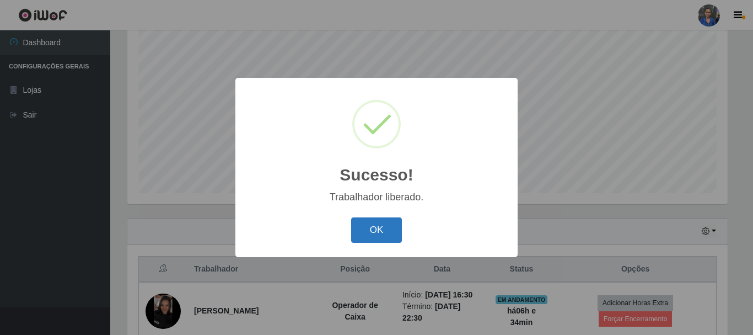
click at [365, 239] on button "OK" at bounding box center [376, 230] width 51 height 26
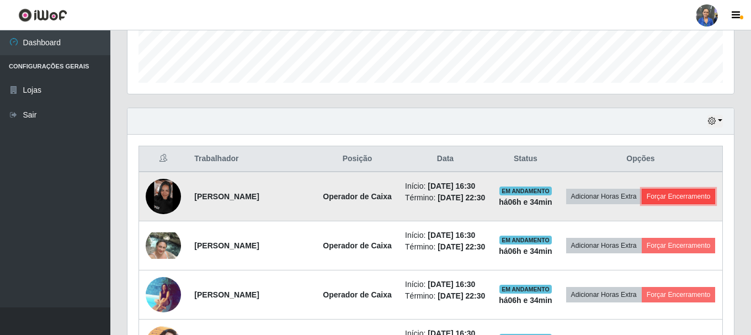
click at [641, 203] on button "Forçar Encerramento" at bounding box center [678, 196] width 74 height 15
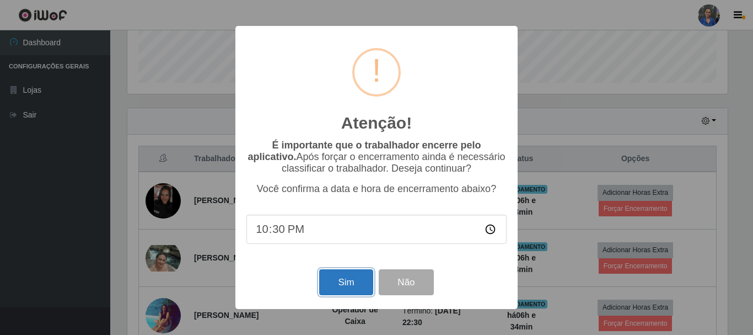
click at [341, 282] on button "Sim" at bounding box center [345, 282] width 53 height 26
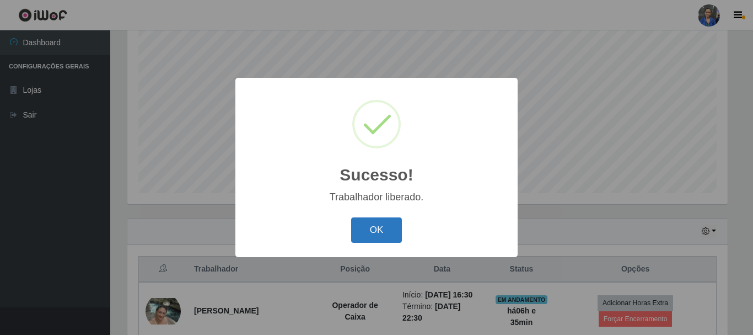
click at [383, 221] on button "OK" at bounding box center [376, 230] width 51 height 26
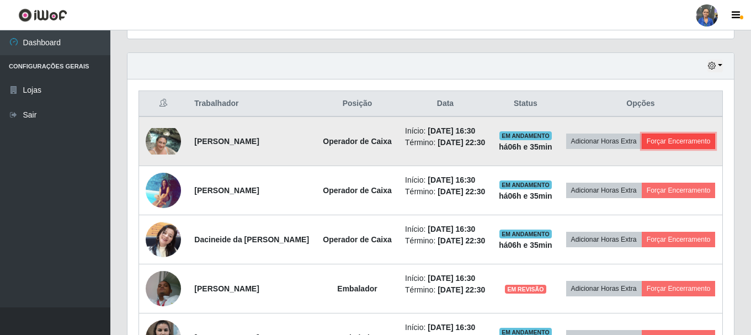
click at [641, 149] on button "Forçar Encerramento" at bounding box center [678, 140] width 74 height 15
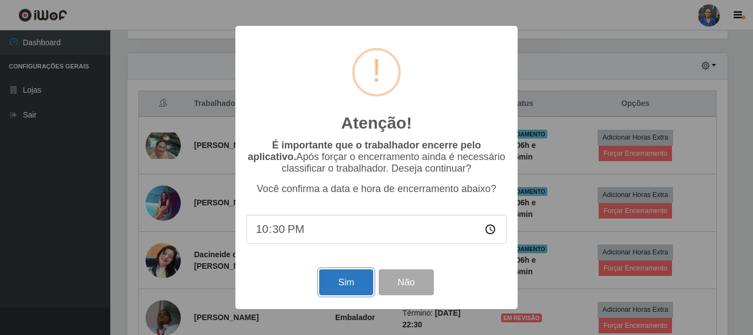
click at [339, 279] on button "Sim" at bounding box center [345, 282] width 53 height 26
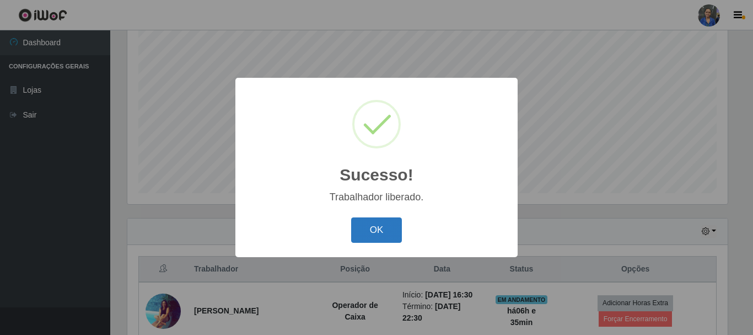
click at [371, 227] on button "OK" at bounding box center [376, 230] width 51 height 26
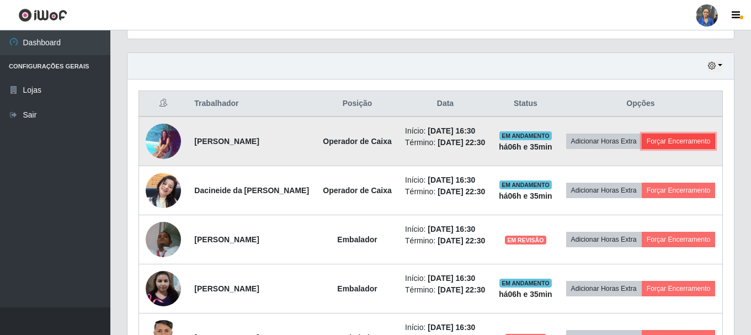
click at [641, 149] on button "Forçar Encerramento" at bounding box center [678, 140] width 74 height 15
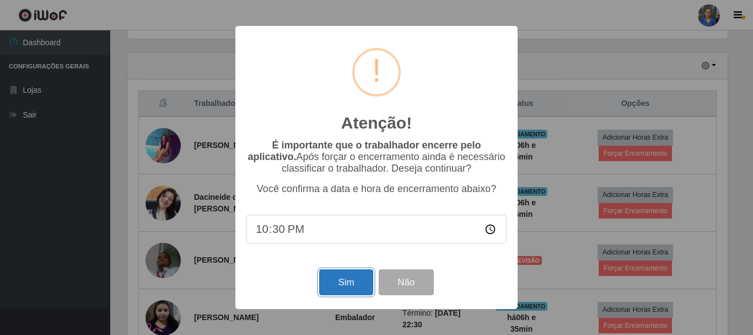
click at [360, 283] on button "Sim" at bounding box center [345, 282] width 53 height 26
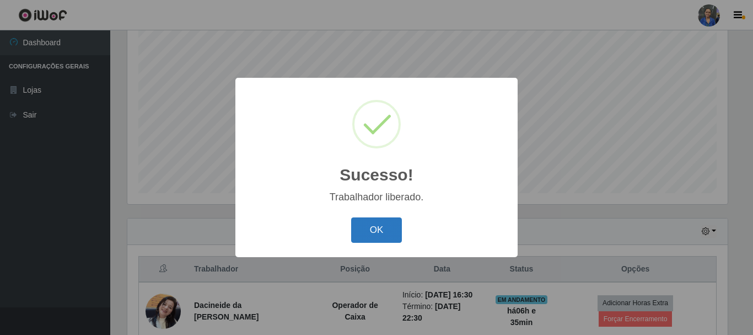
click at [379, 219] on button "OK" at bounding box center [376, 230] width 51 height 26
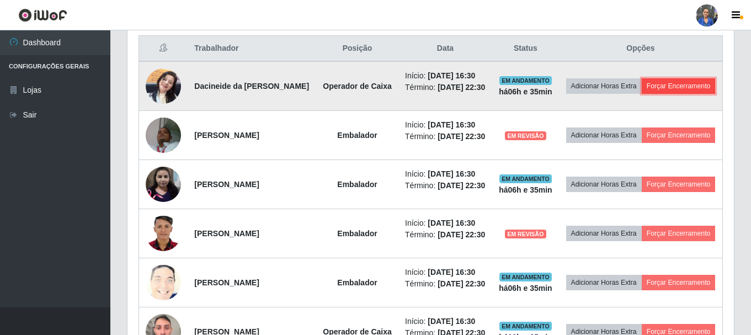
click at [641, 94] on button "Forçar Encerramento" at bounding box center [678, 85] width 74 height 15
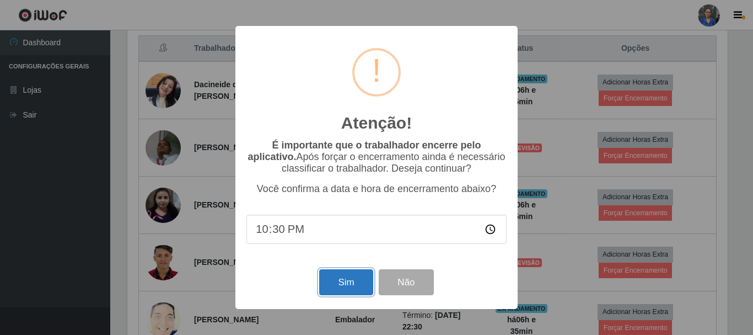
click at [360, 294] on button "Sim" at bounding box center [345, 282] width 53 height 26
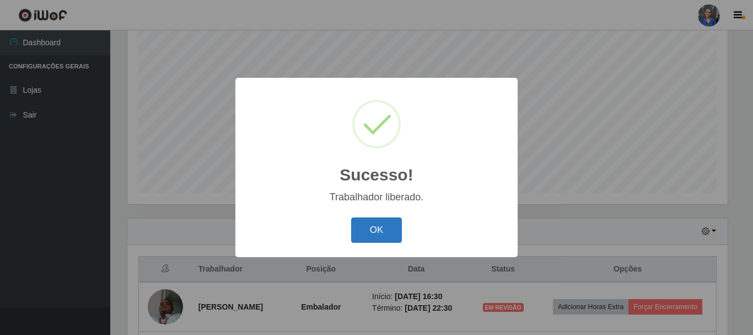
click at [367, 236] on button "OK" at bounding box center [376, 230] width 51 height 26
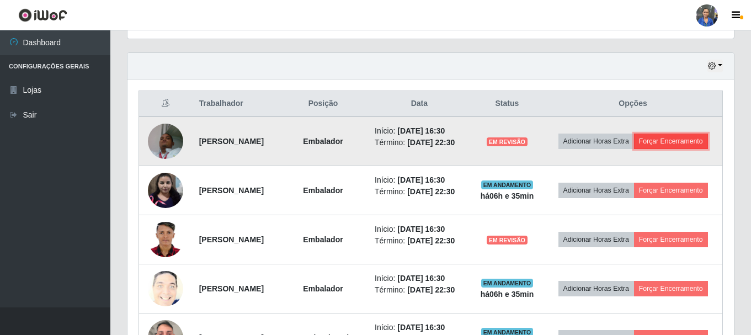
click at [634, 149] on button "Forçar Encerramento" at bounding box center [671, 140] width 74 height 15
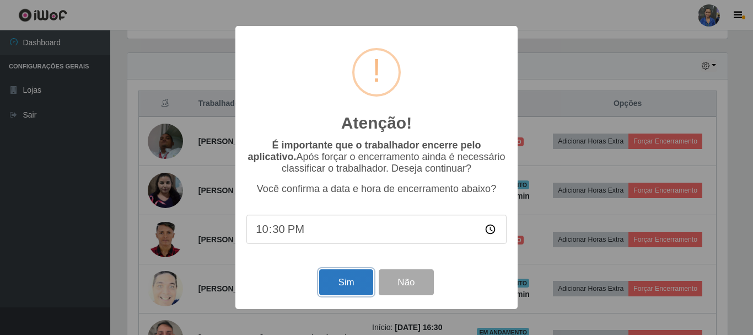
click at [330, 281] on button "Sim" at bounding box center [345, 282] width 53 height 26
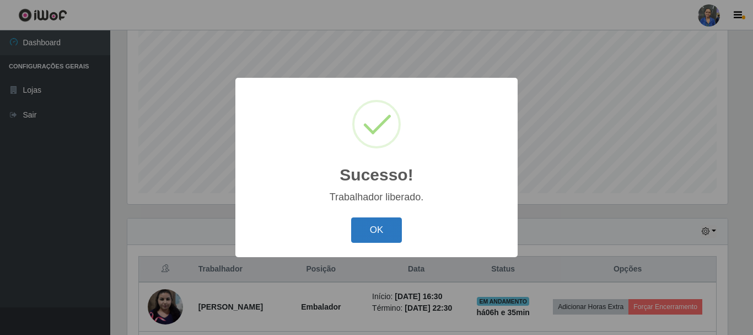
click at [383, 224] on button "OK" at bounding box center [376, 230] width 51 height 26
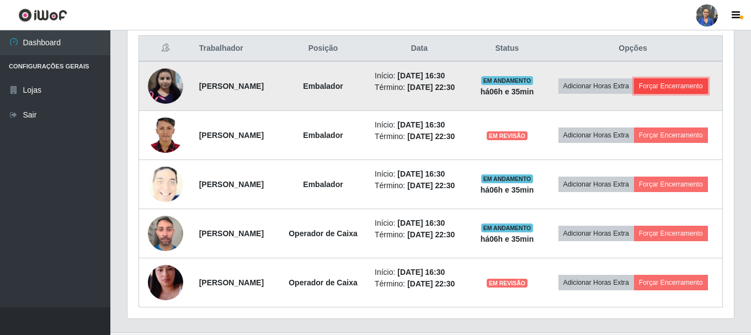
click at [639, 94] on button "Forçar Encerramento" at bounding box center [671, 85] width 74 height 15
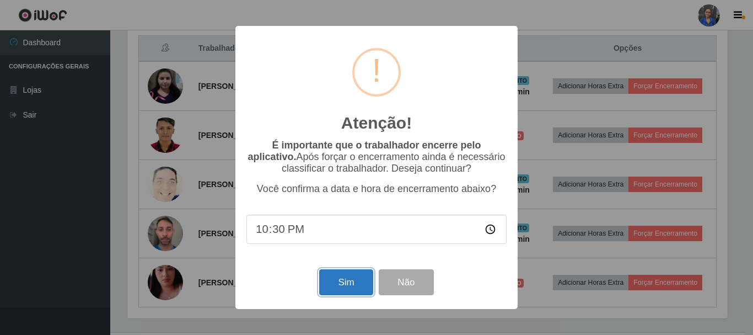
click at [344, 293] on button "Sim" at bounding box center [345, 282] width 53 height 26
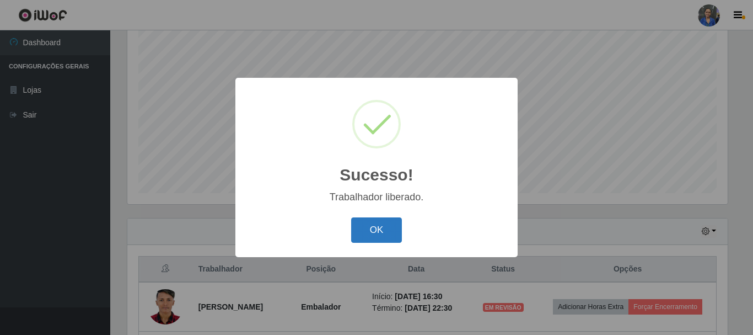
click at [390, 230] on button "OK" at bounding box center [376, 230] width 51 height 26
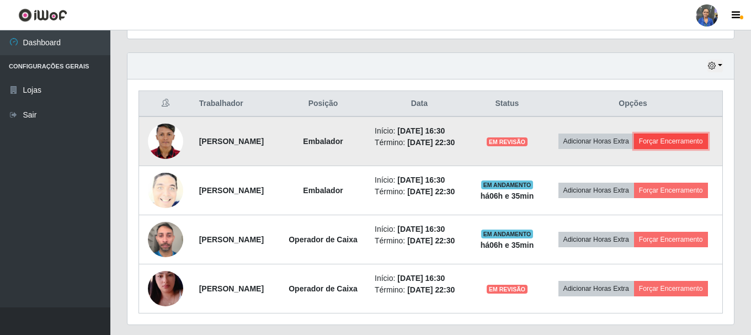
click at [637, 149] on button "Forçar Encerramento" at bounding box center [671, 140] width 74 height 15
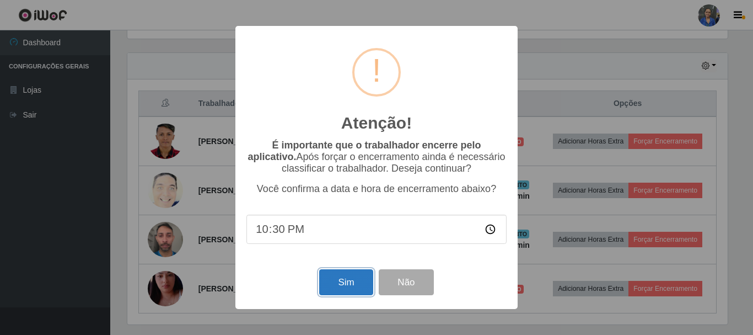
click at [338, 287] on button "Sim" at bounding box center [345, 282] width 53 height 26
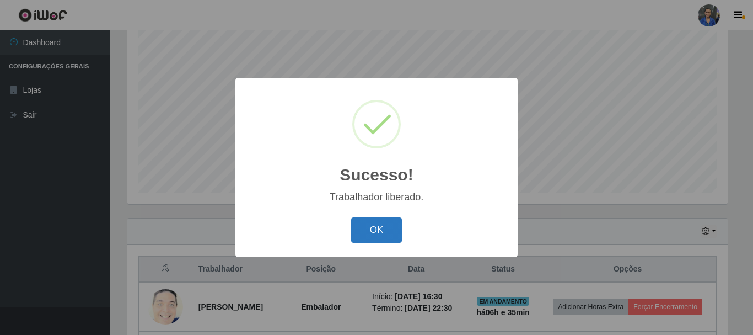
click at [401, 222] on button "OK" at bounding box center [376, 230] width 51 height 26
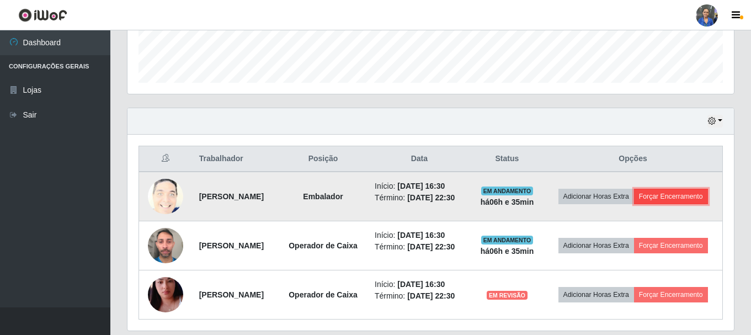
click at [634, 204] on button "Forçar Encerramento" at bounding box center [671, 196] width 74 height 15
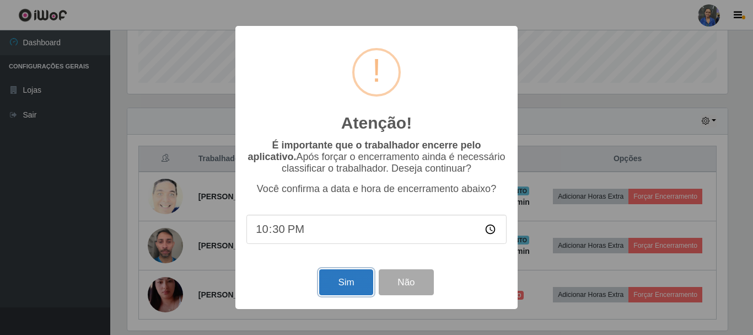
click at [348, 290] on button "Sim" at bounding box center [345, 282] width 53 height 26
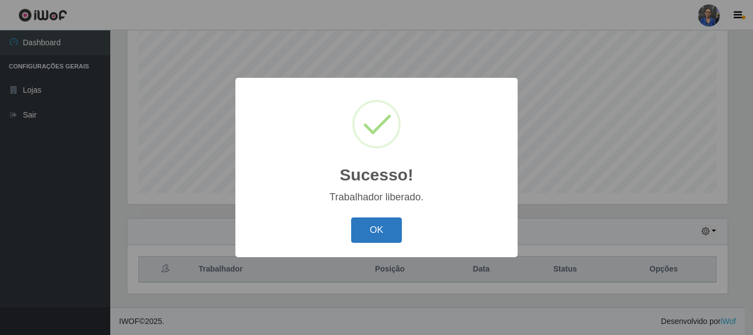
click at [374, 239] on button "OK" at bounding box center [376, 230] width 51 height 26
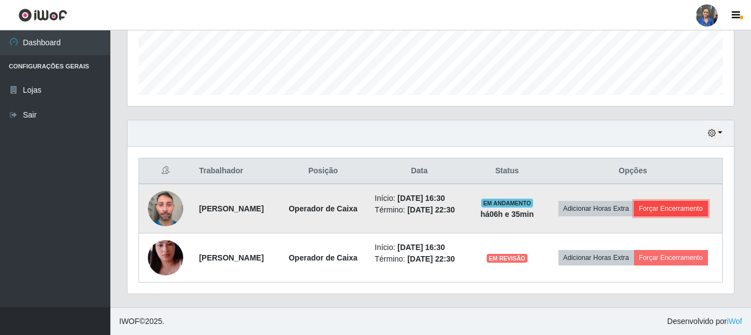
click at [634, 201] on button "Forçar Encerramento" at bounding box center [671, 208] width 74 height 15
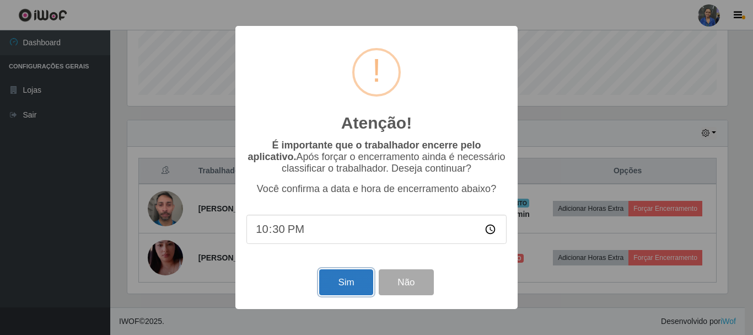
click at [333, 282] on button "Sim" at bounding box center [345, 282] width 53 height 26
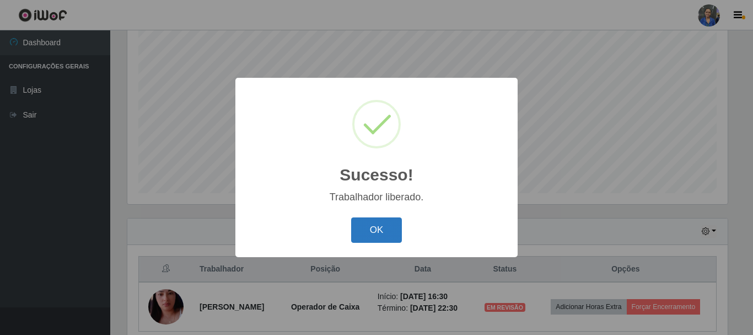
click at [373, 228] on button "OK" at bounding box center [376, 230] width 51 height 26
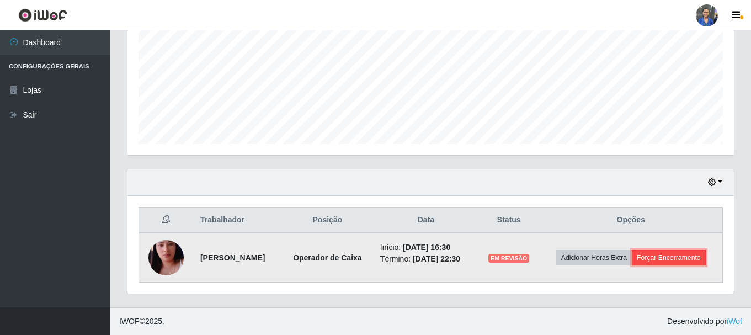
click at [662, 259] on button "Forçar Encerramento" at bounding box center [668, 257] width 74 height 15
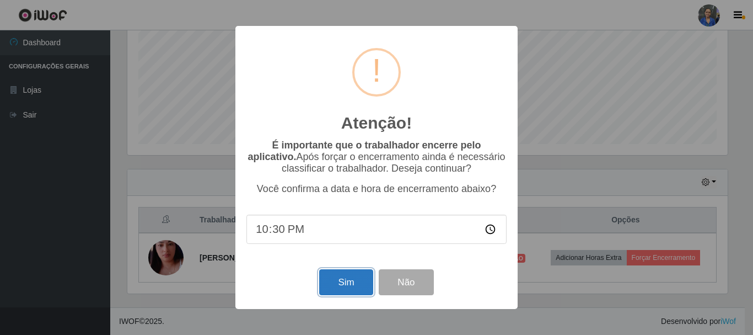
click at [350, 281] on button "Sim" at bounding box center [345, 282] width 53 height 26
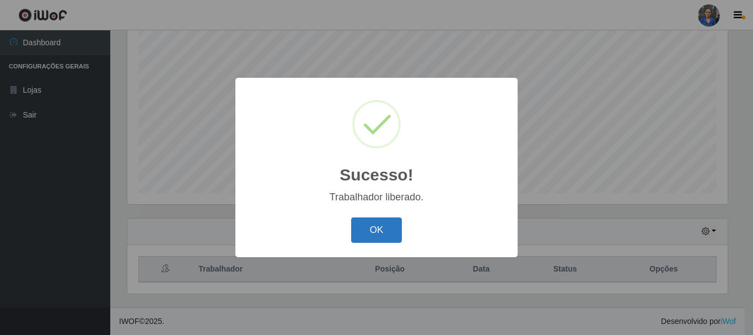
click at [360, 219] on button "OK" at bounding box center [376, 230] width 51 height 26
